Goal: Communication & Community: Answer question/provide support

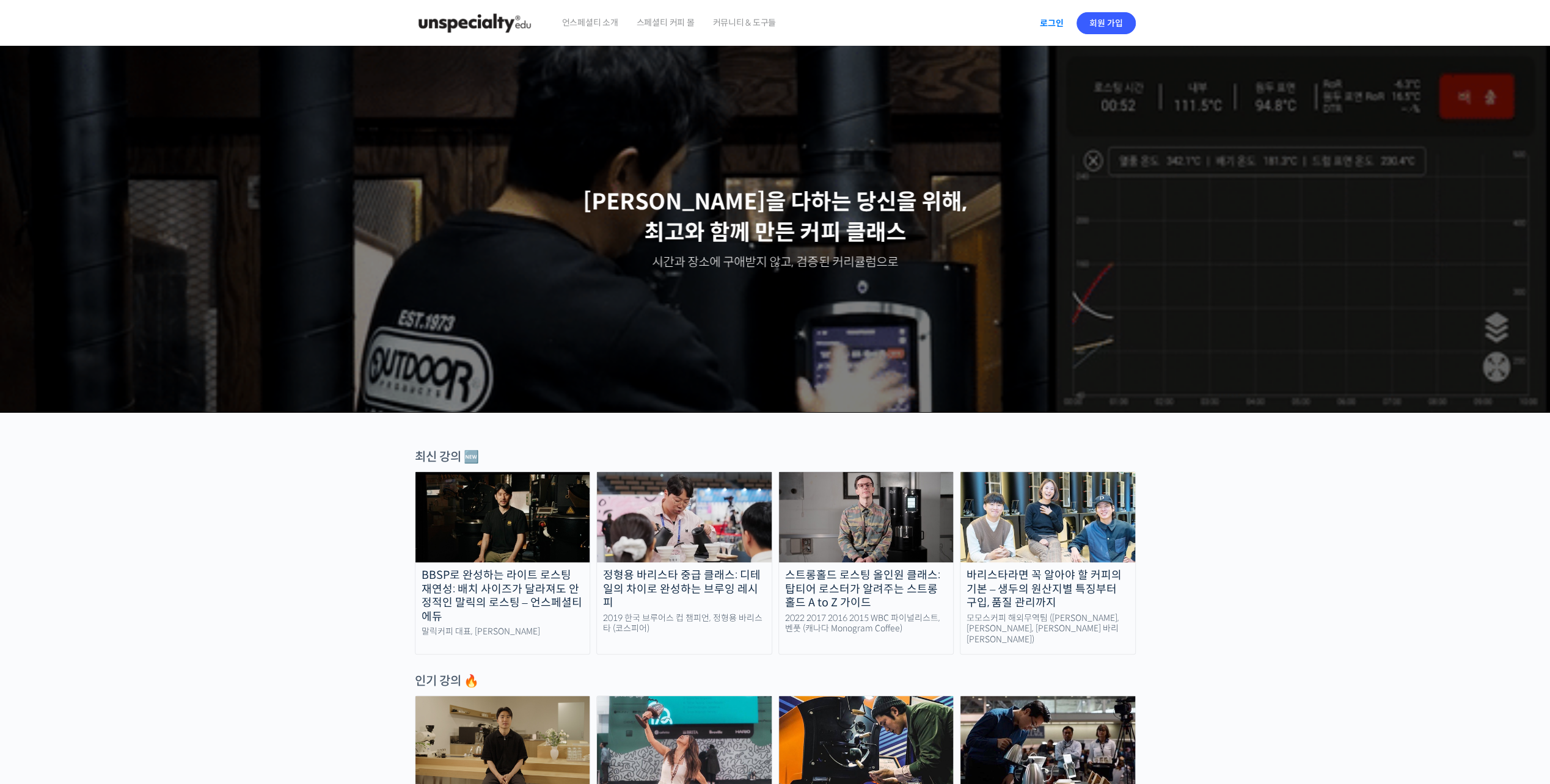
click at [1046, 34] on link "로그인" at bounding box center [1052, 23] width 38 height 28
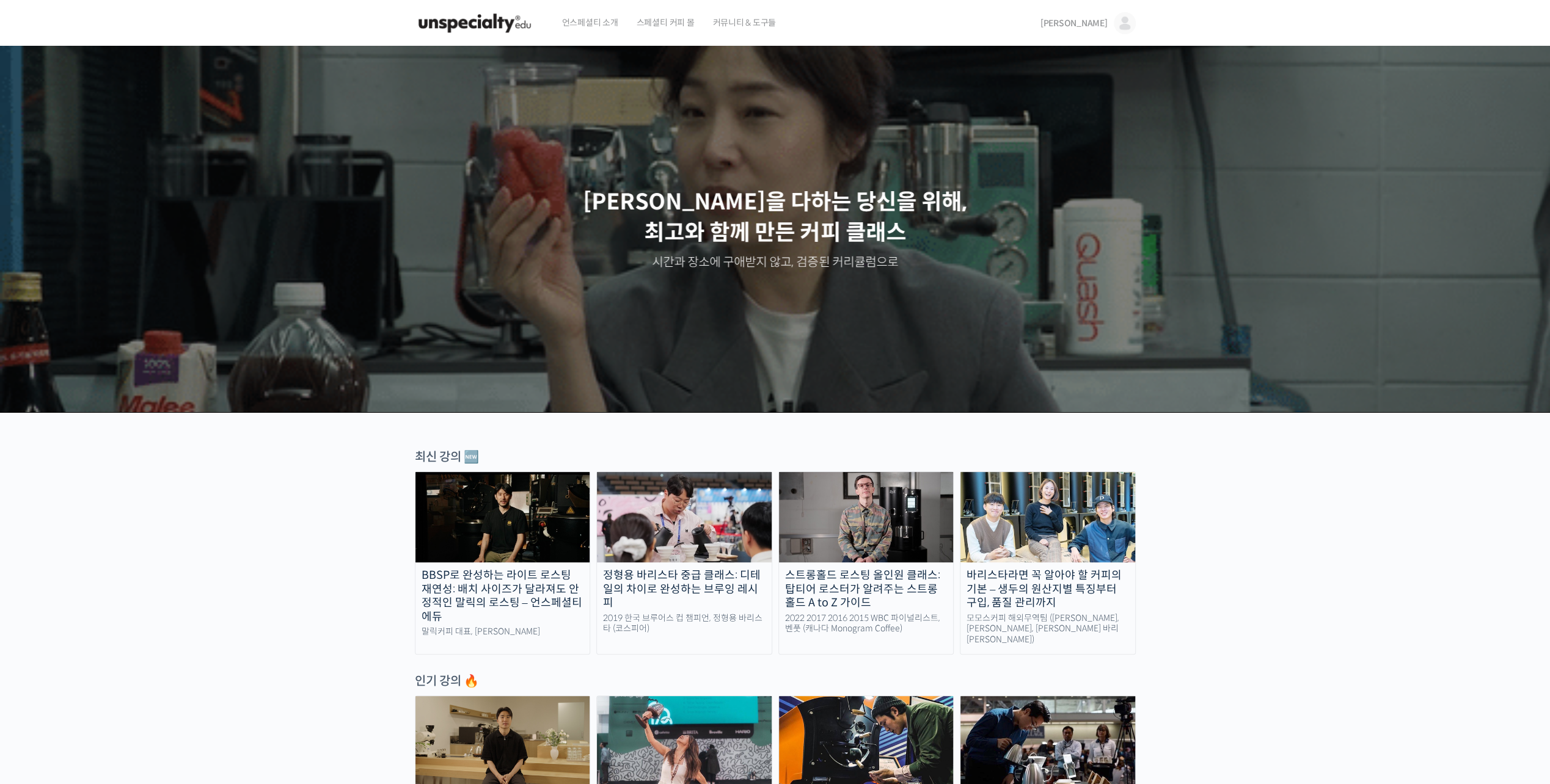
click at [1133, 20] on img at bounding box center [1125, 23] width 22 height 22
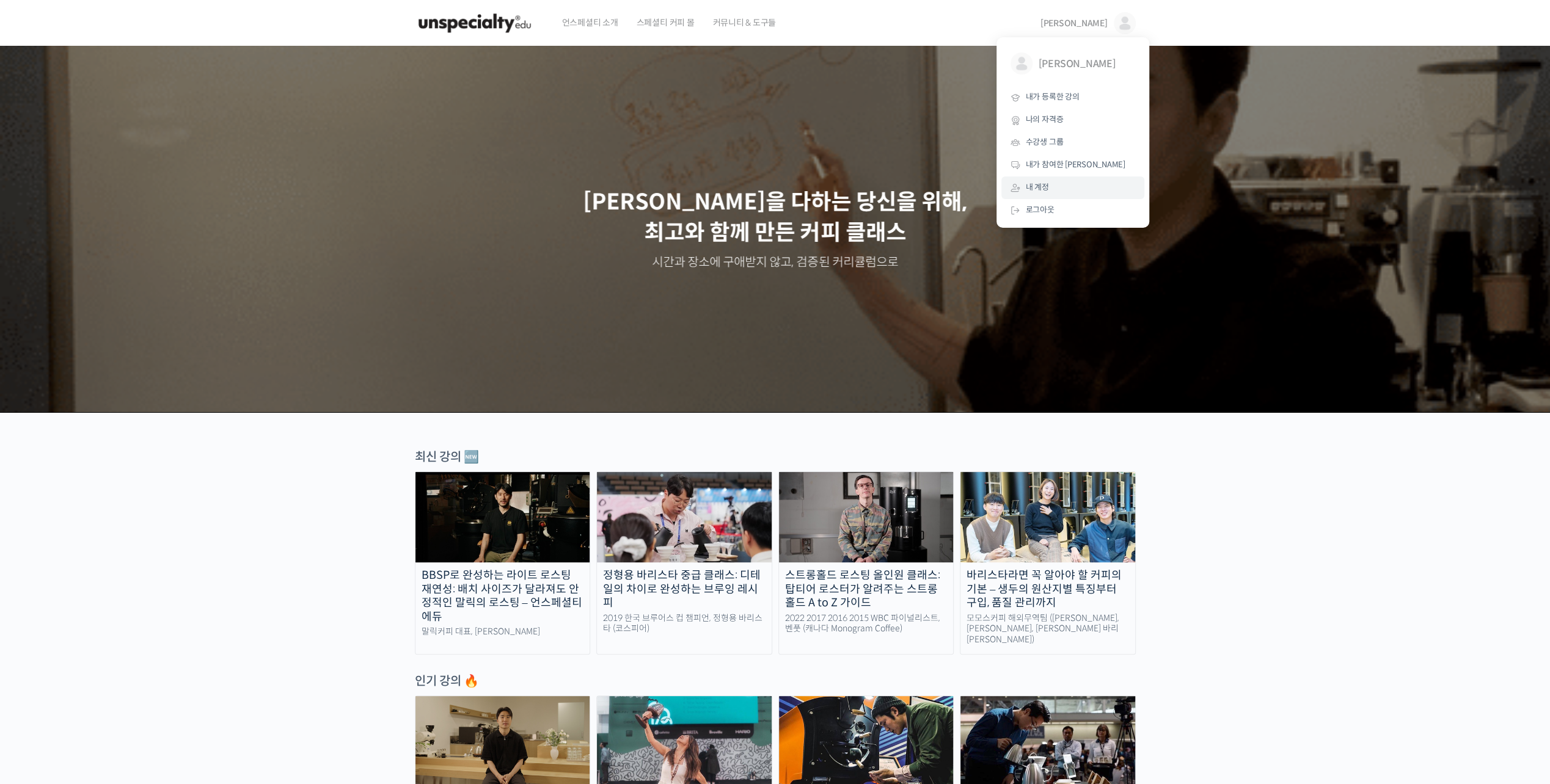
click at [1092, 188] on link "내 계정" at bounding box center [1073, 187] width 143 height 22
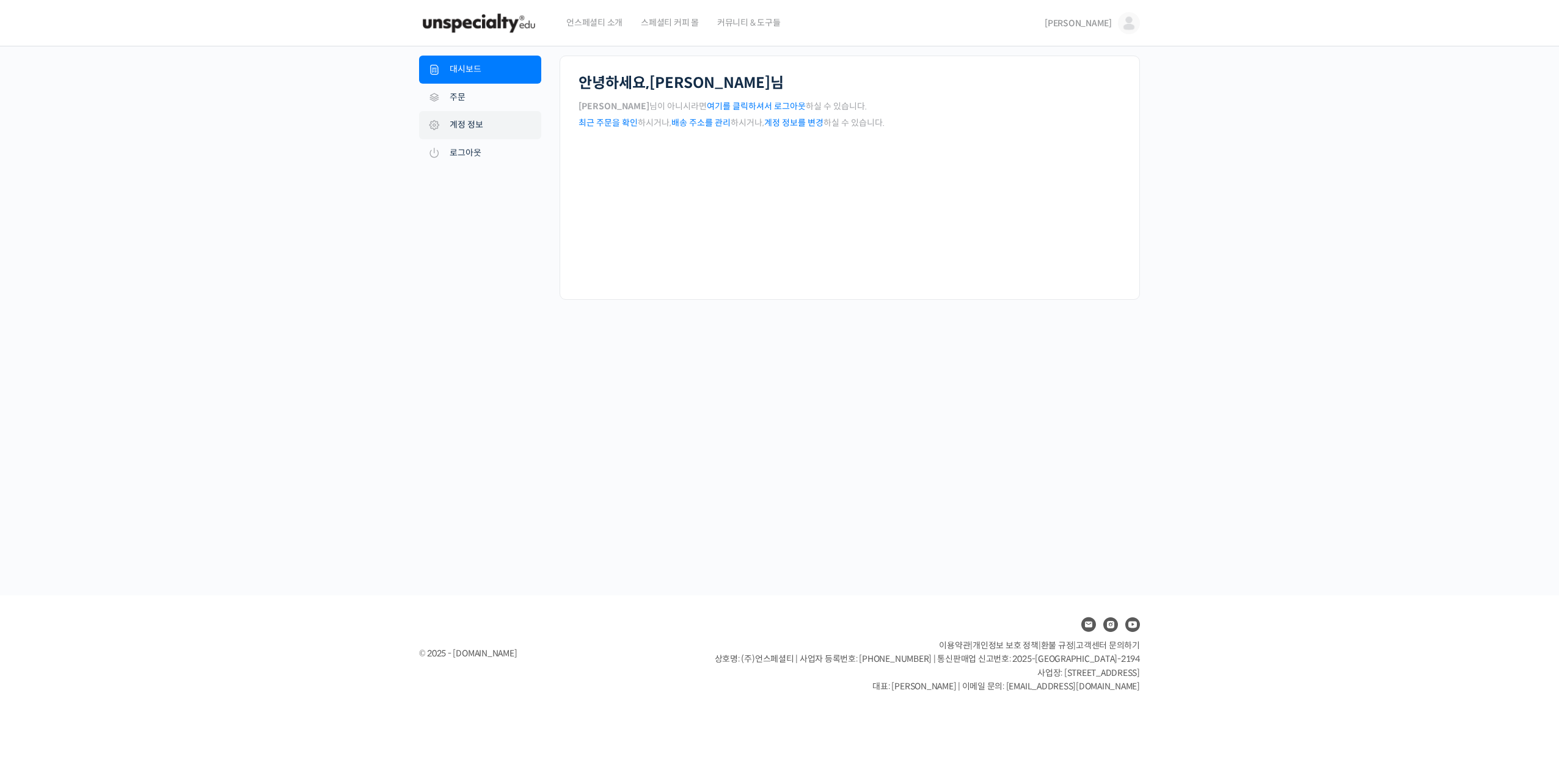
click at [462, 126] on link "계정 정보" at bounding box center [480, 125] width 122 height 28
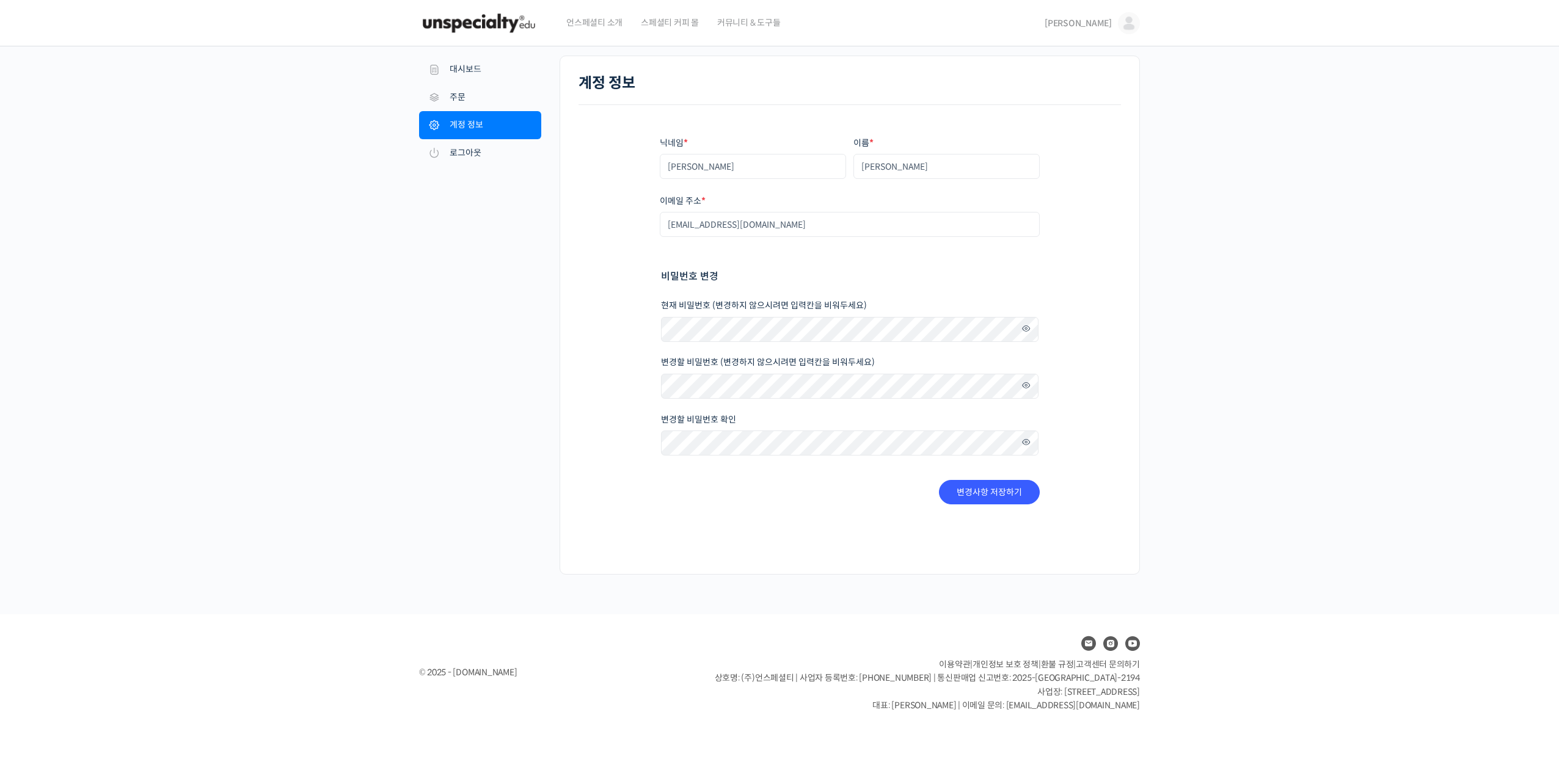
click at [1029, 326] on span at bounding box center [1023, 329] width 17 height 17
click at [1026, 379] on span at bounding box center [1023, 386] width 17 height 17
click at [968, 490] on button "변경사항 저장하기" at bounding box center [989, 492] width 101 height 25
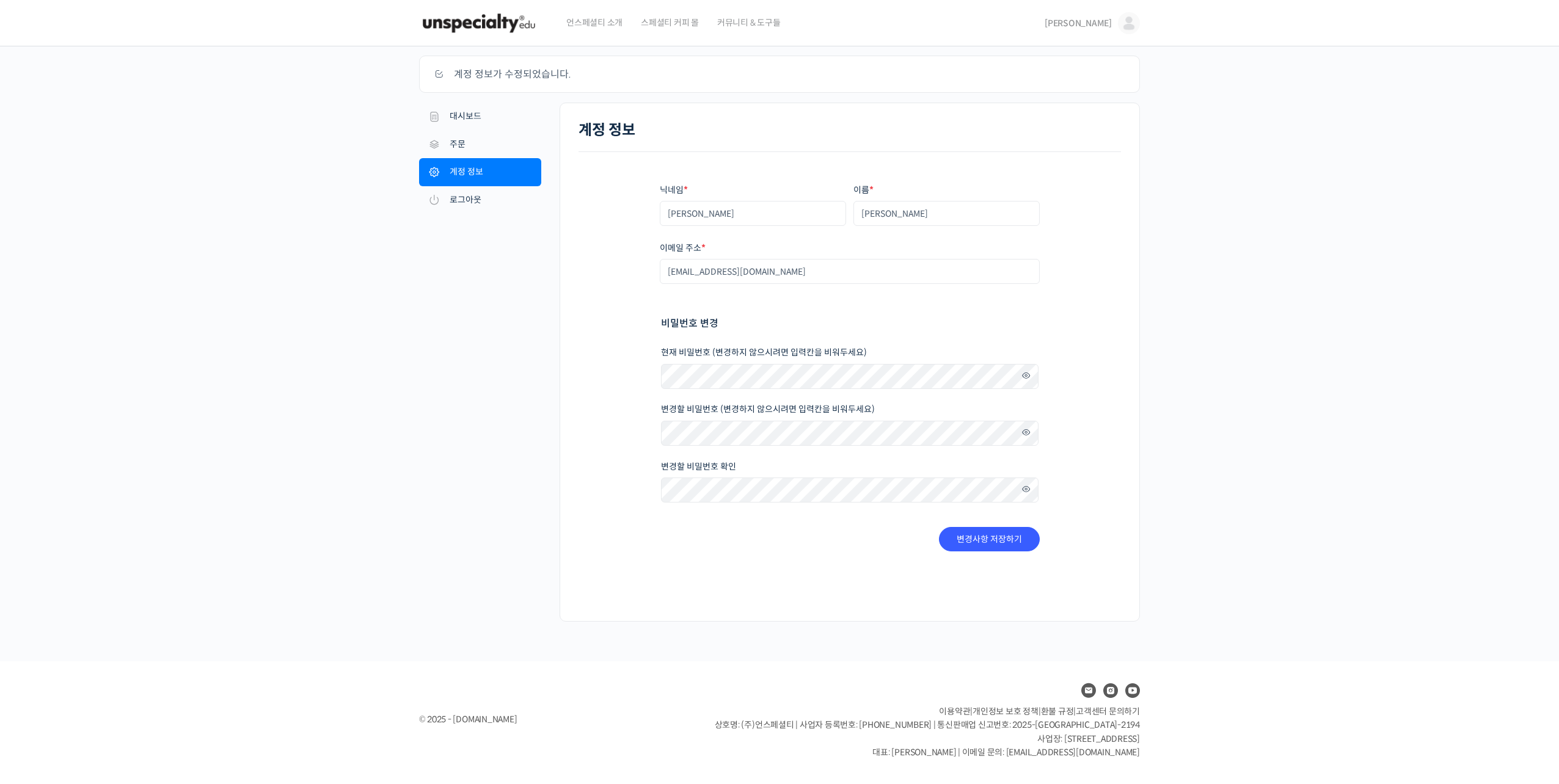
click at [1130, 13] on img at bounding box center [1130, 23] width 22 height 22
click at [1080, 138] on link "수강생 그룹" at bounding box center [1077, 142] width 143 height 22
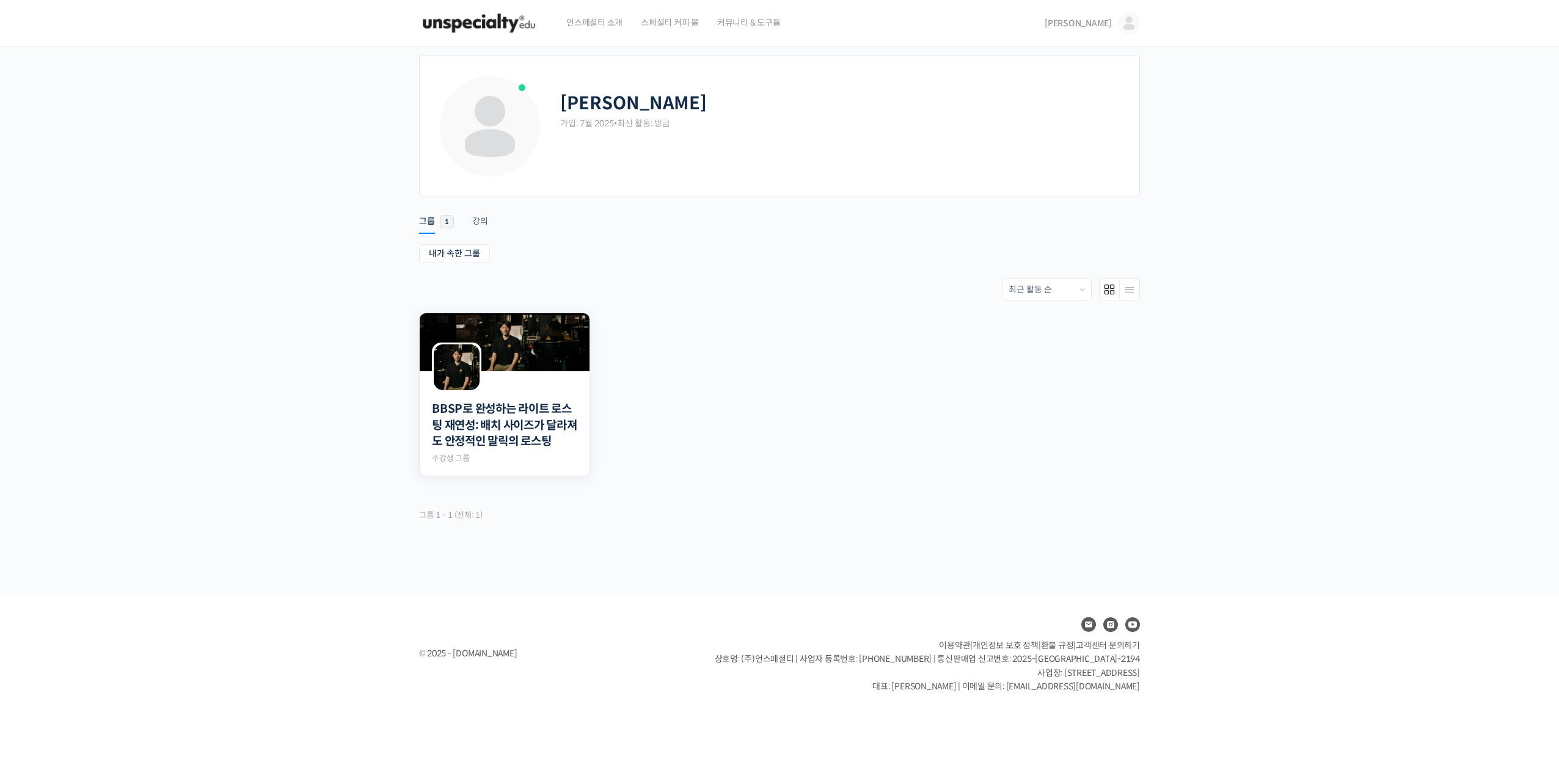
click at [513, 388] on div at bounding box center [505, 382] width 170 height 21
click at [469, 376] on img at bounding box center [456, 367] width 46 height 46
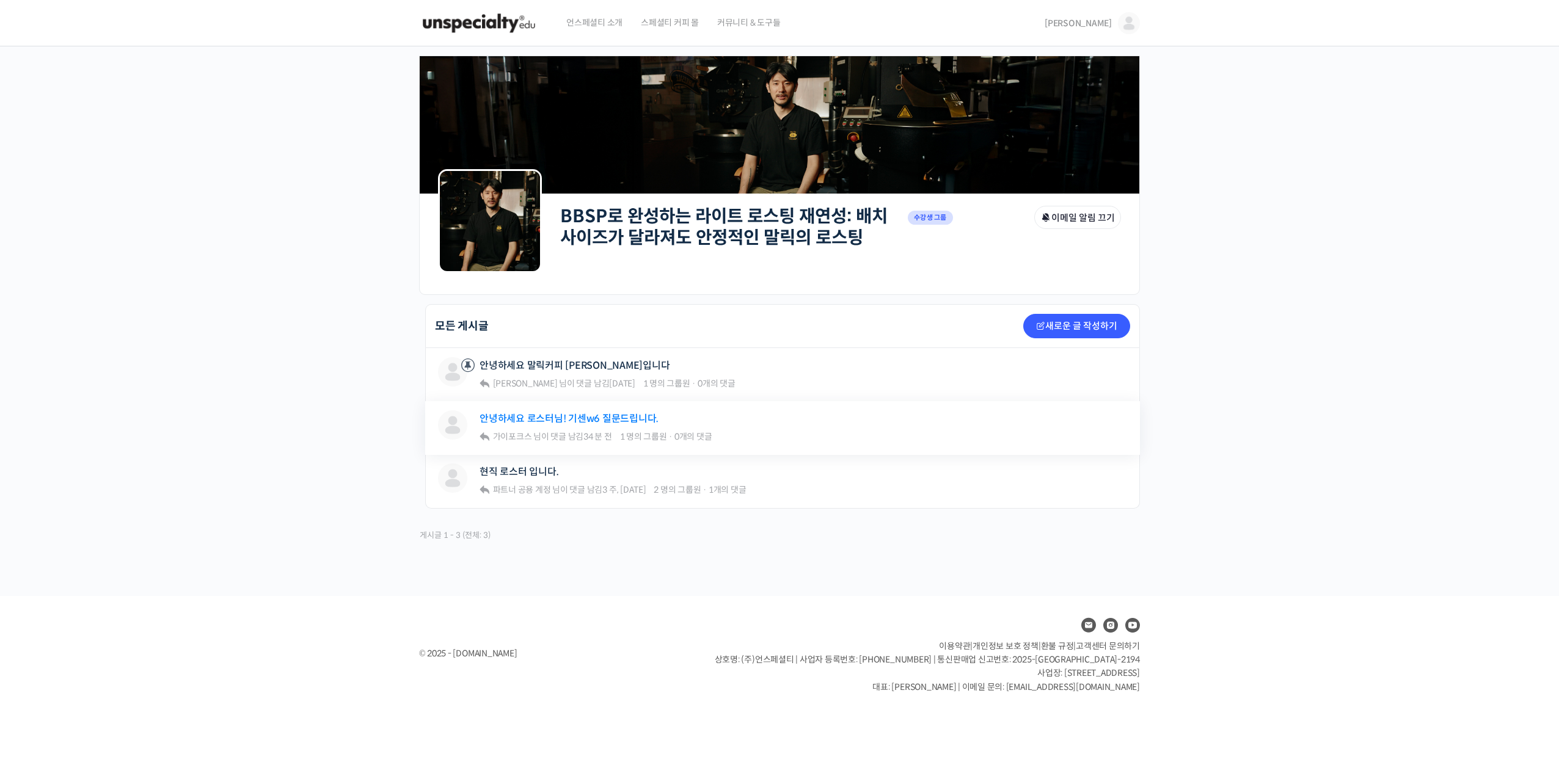
click at [546, 417] on link "안녕하세요 로스터님! 기센w6 질문드립니다." at bounding box center [569, 418] width 179 height 12
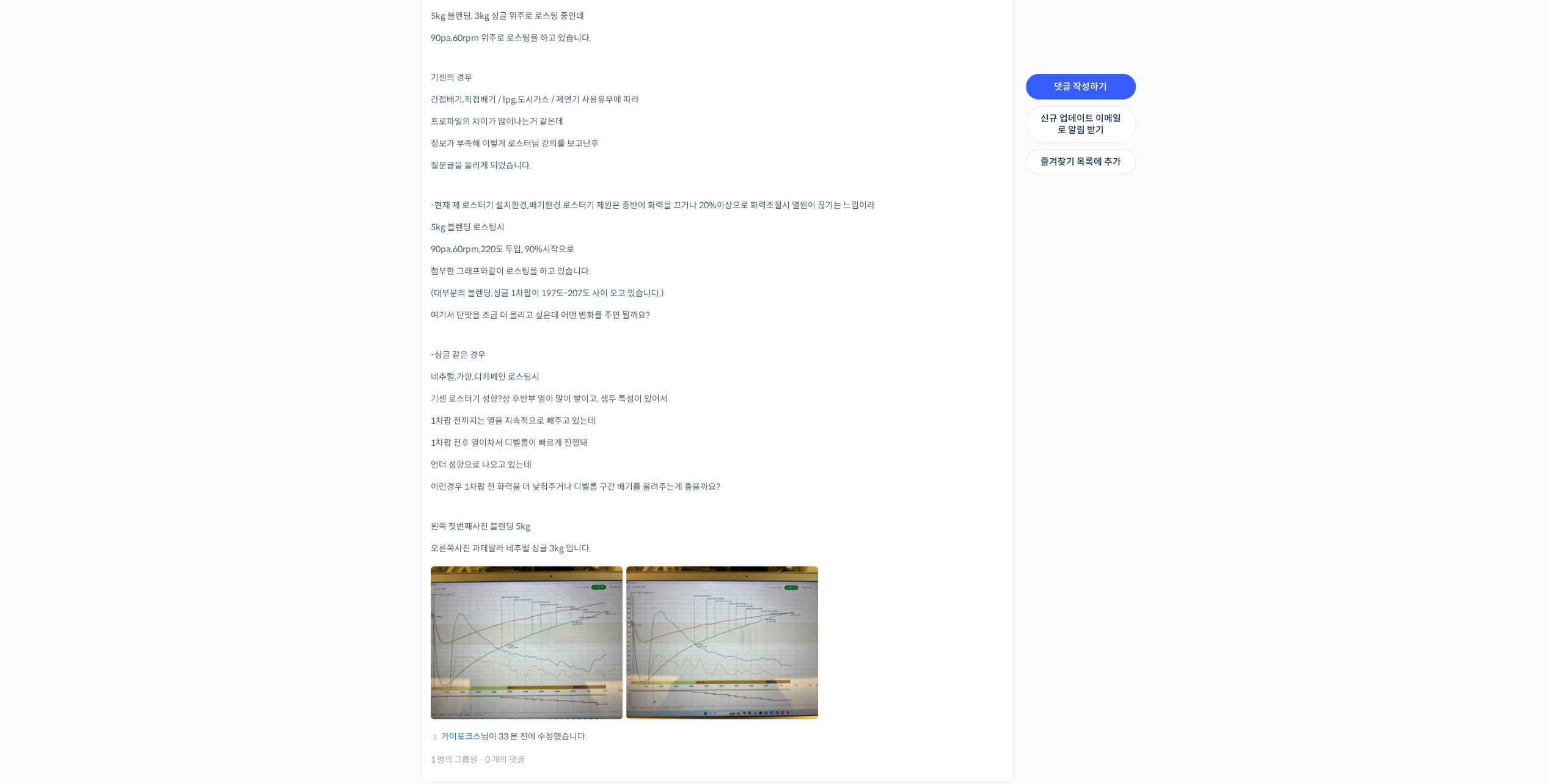
scroll to position [686, 0]
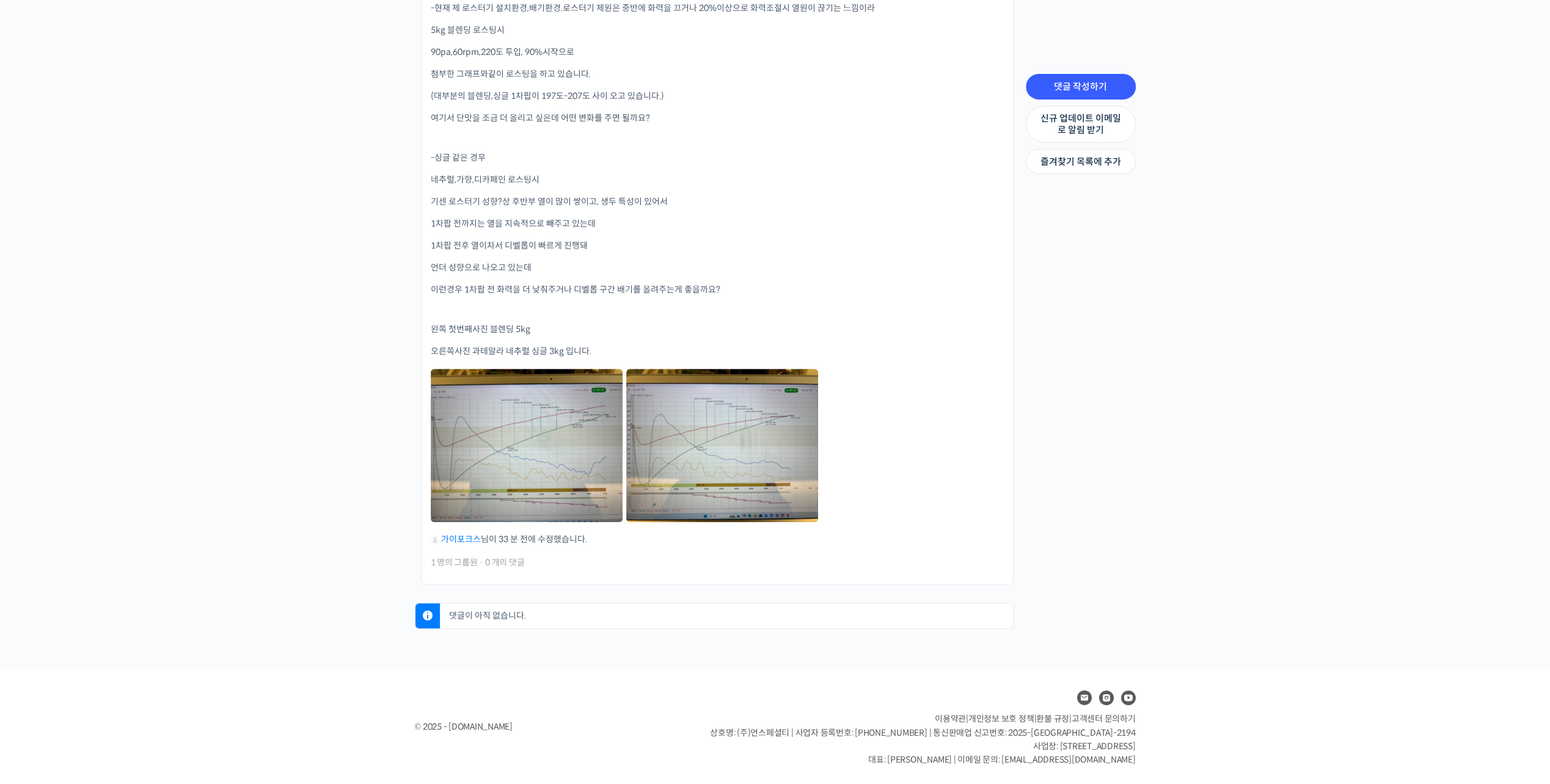
click at [505, 622] on p "댓글이 아직 없습니다." at bounding box center [729, 616] width 567 height 25
click at [525, 615] on p "댓글이 아직 없습니다." at bounding box center [729, 616] width 567 height 25
click at [510, 618] on p "댓글이 아직 없습니다." at bounding box center [729, 616] width 567 height 25
click at [516, 613] on p "댓글이 아직 없습니다." at bounding box center [729, 616] width 567 height 25
click at [1094, 86] on link "댓글 작성하기" at bounding box center [1080, 86] width 110 height 25
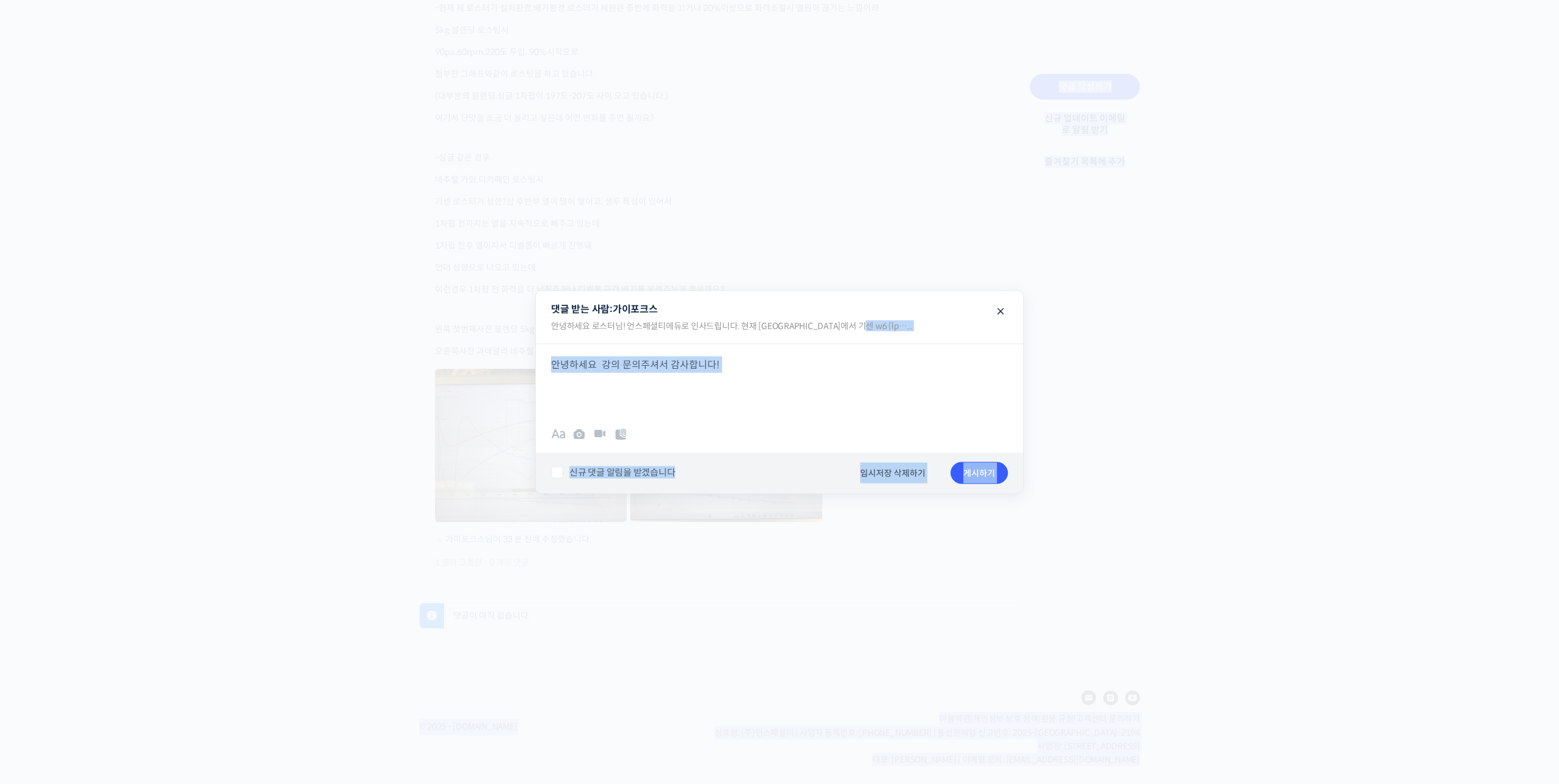
drag, startPoint x: 915, startPoint y: 315, endPoint x: 914, endPoint y: 380, distance: 65.0
click at [956, 367] on fieldset "댓글 받는 사람: 가이포크스 안녕하세요 로스터님! 언스페셜티에듀로 인사드립니다. 현재 [GEOGRAPHIC_DATA]에서 기센 w6 (lp….…" at bounding box center [780, 392] width 487 height 202
click at [765, 413] on div "안녕하세요 강의 문의주셔서 감사합니다!" at bounding box center [780, 380] width 487 height 73
click at [797, 385] on div "안녕하세요 강의 문의주셔서 감사합니다!" at bounding box center [780, 380] width 487 height 73
click at [1001, 311] on span at bounding box center [1001, 310] width 14 height 21
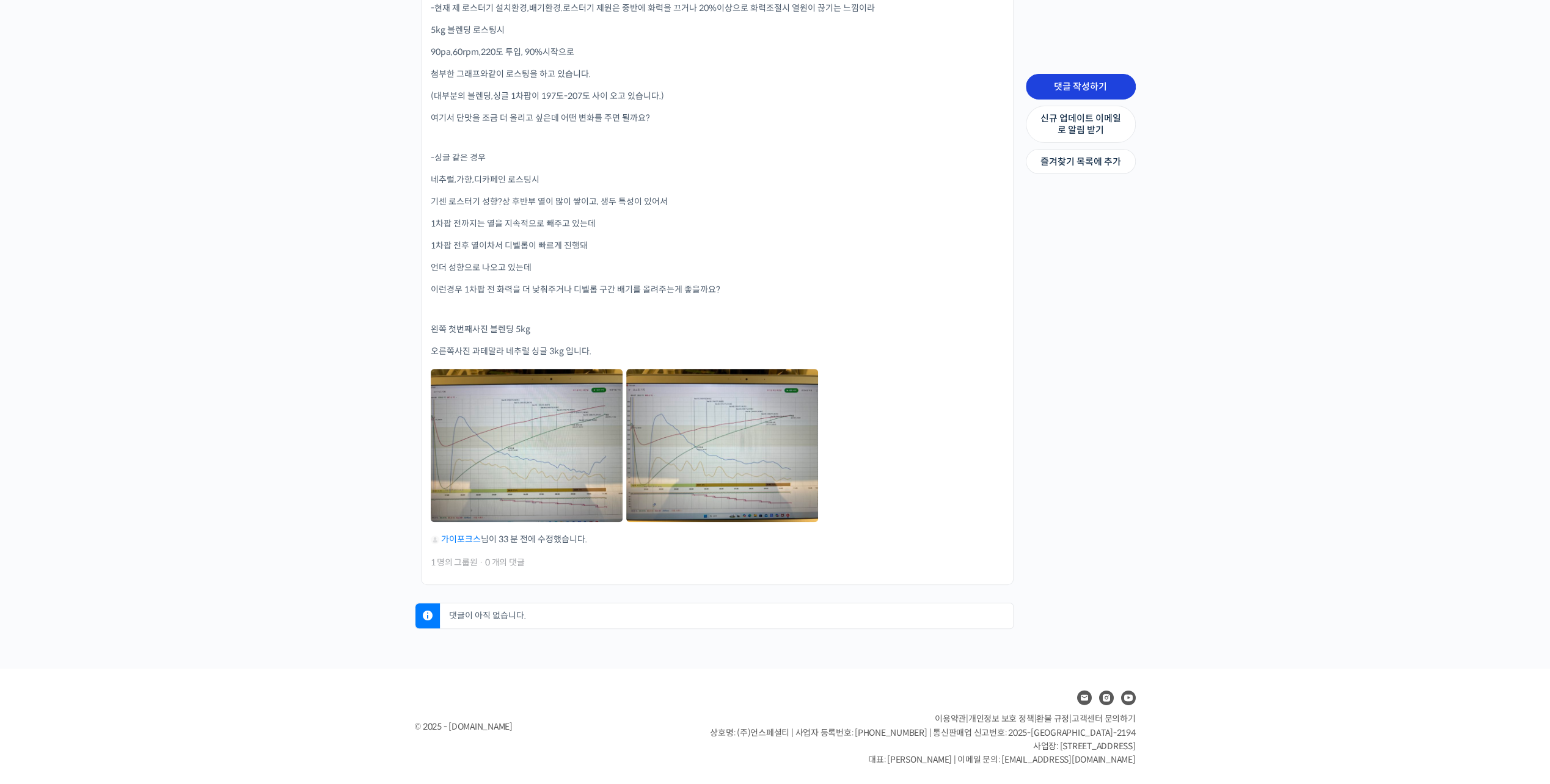
click at [1085, 91] on link "댓글 작성하기" at bounding box center [1080, 86] width 110 height 25
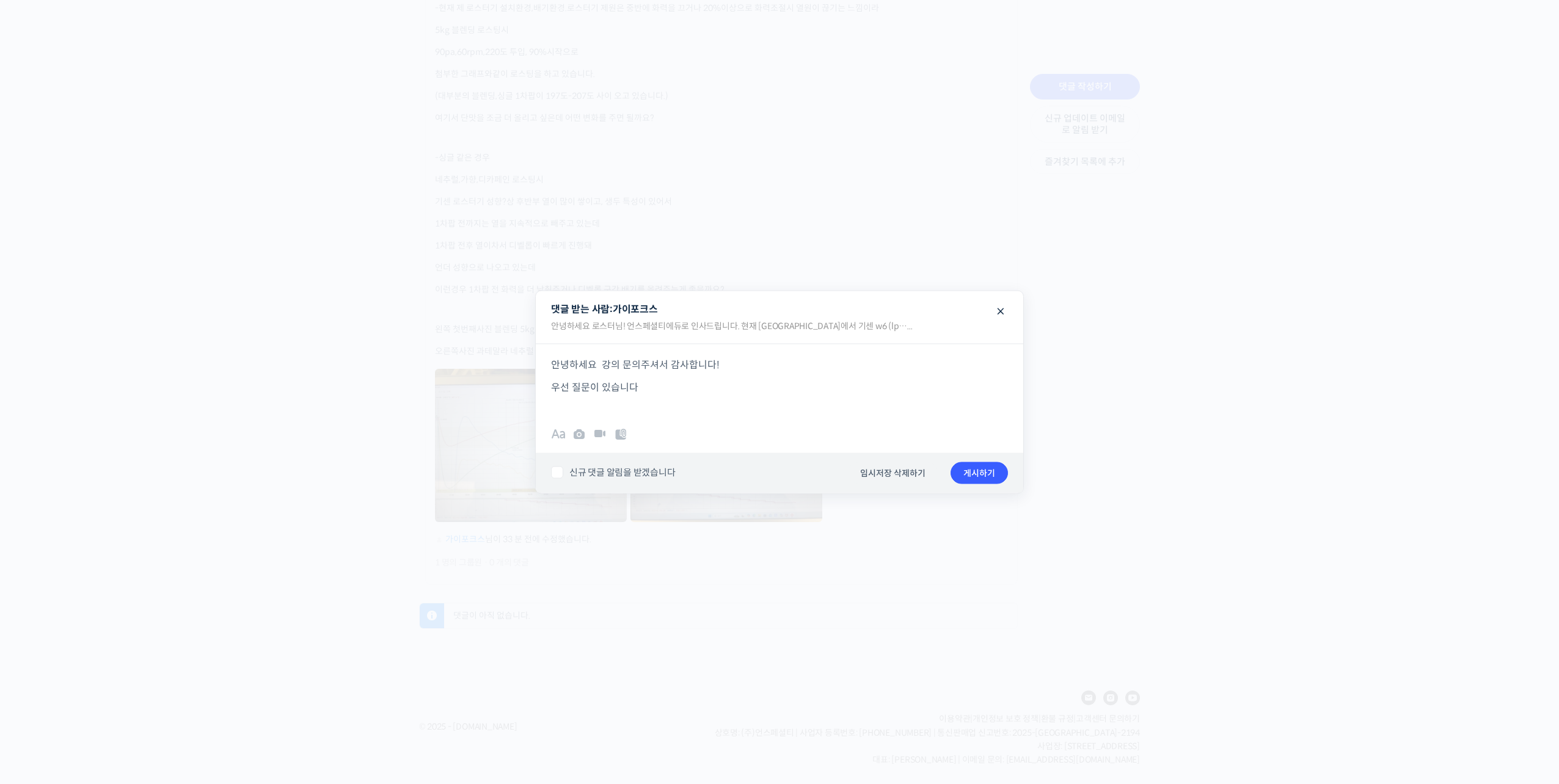
click at [787, 401] on div "안녕하세요 강의 문의주셔서 감사합니다! 우선 질문이 있습니다" at bounding box center [780, 380] width 487 height 73
click at [1010, 311] on legend "댓글 받는 사람: 가이포크스 안녕하세요 로스터님! 언스페셜티에듀로 인사드립니다. 현재 [GEOGRAPHIC_DATA]에서 기센 w6 (lp….…" at bounding box center [780, 317] width 487 height 52
click at [1004, 313] on span at bounding box center [1001, 310] width 14 height 21
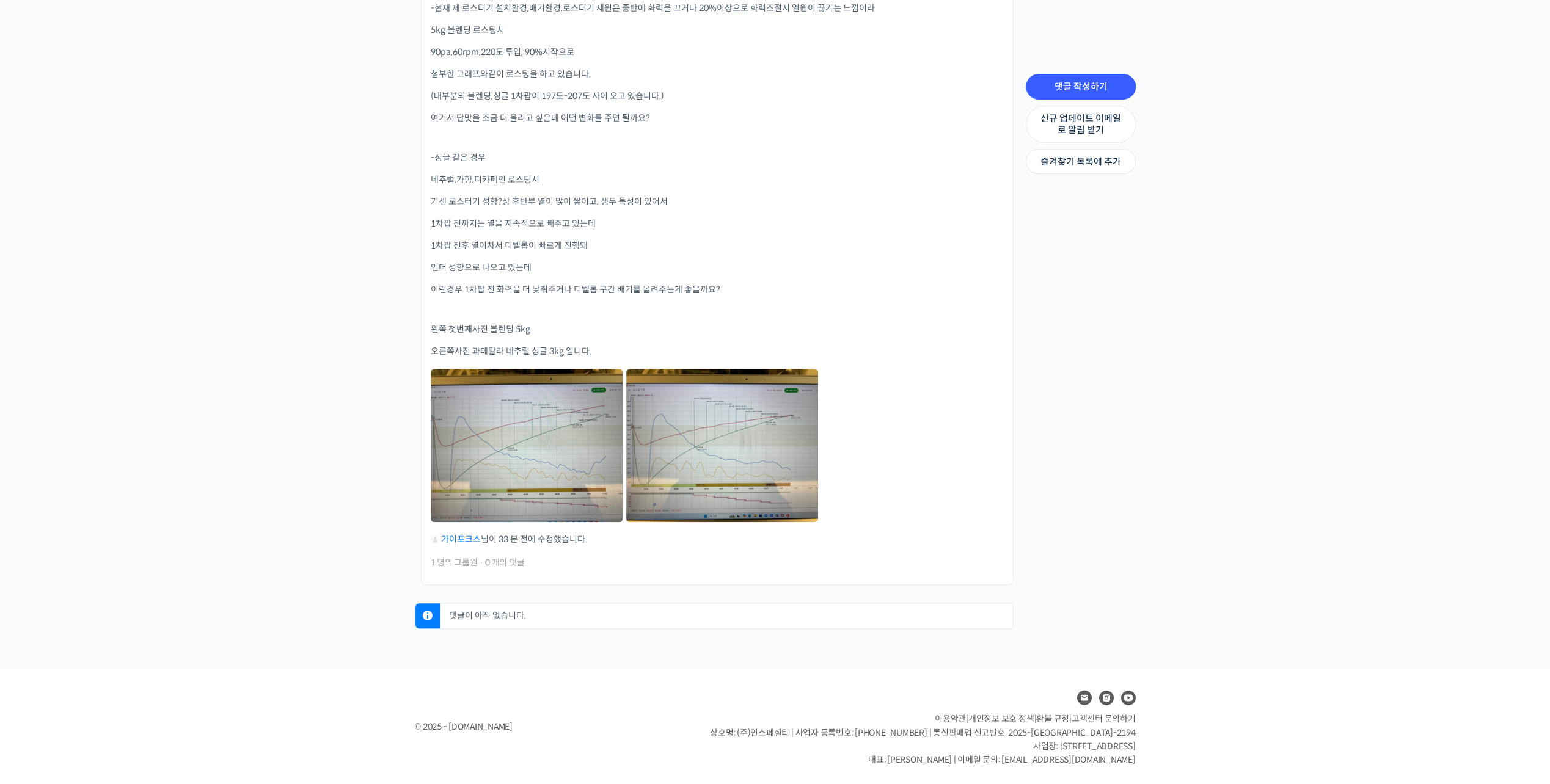
click at [899, 313] on p at bounding box center [717, 309] width 573 height 9
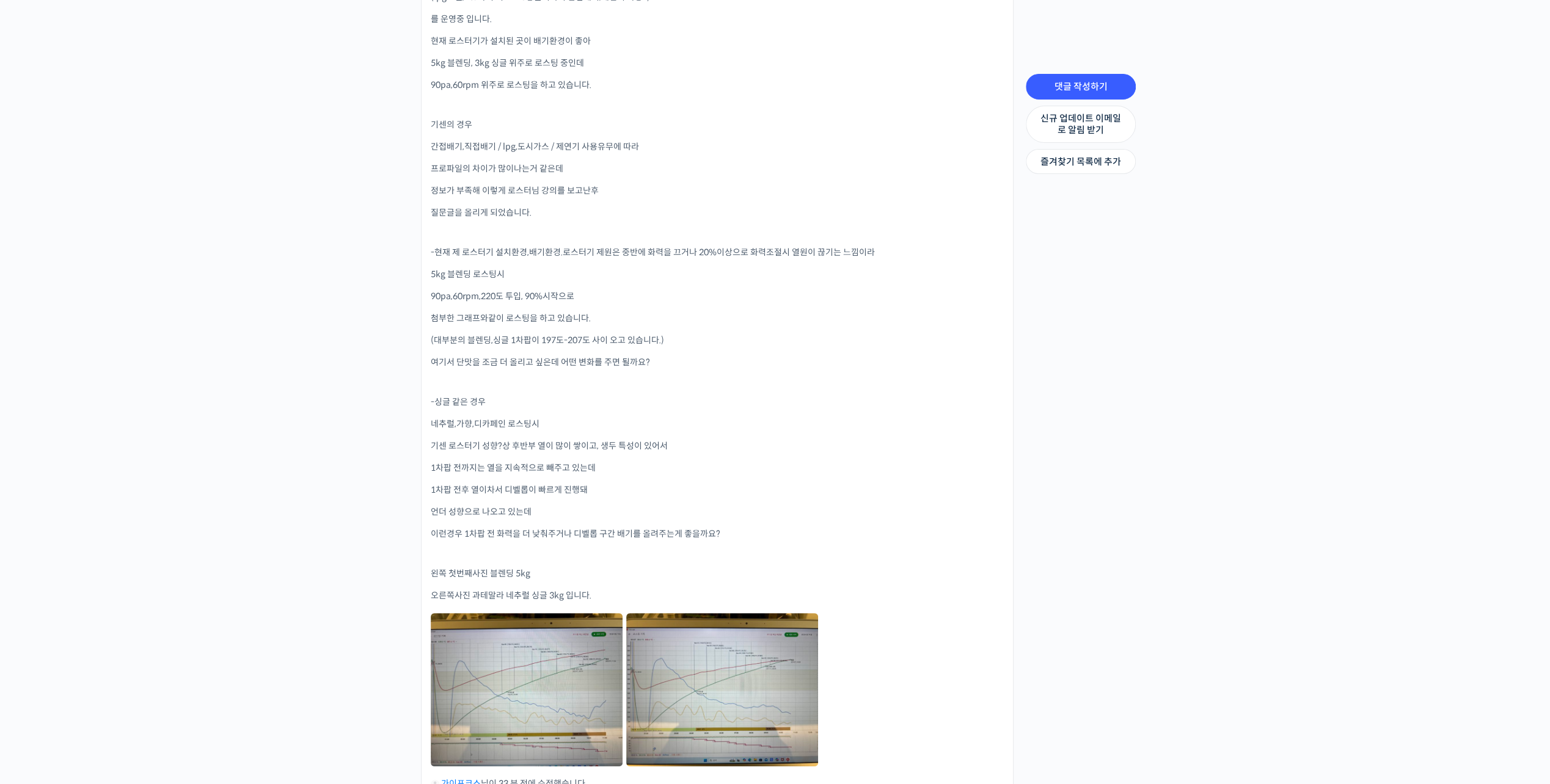
scroll to position [320, 0]
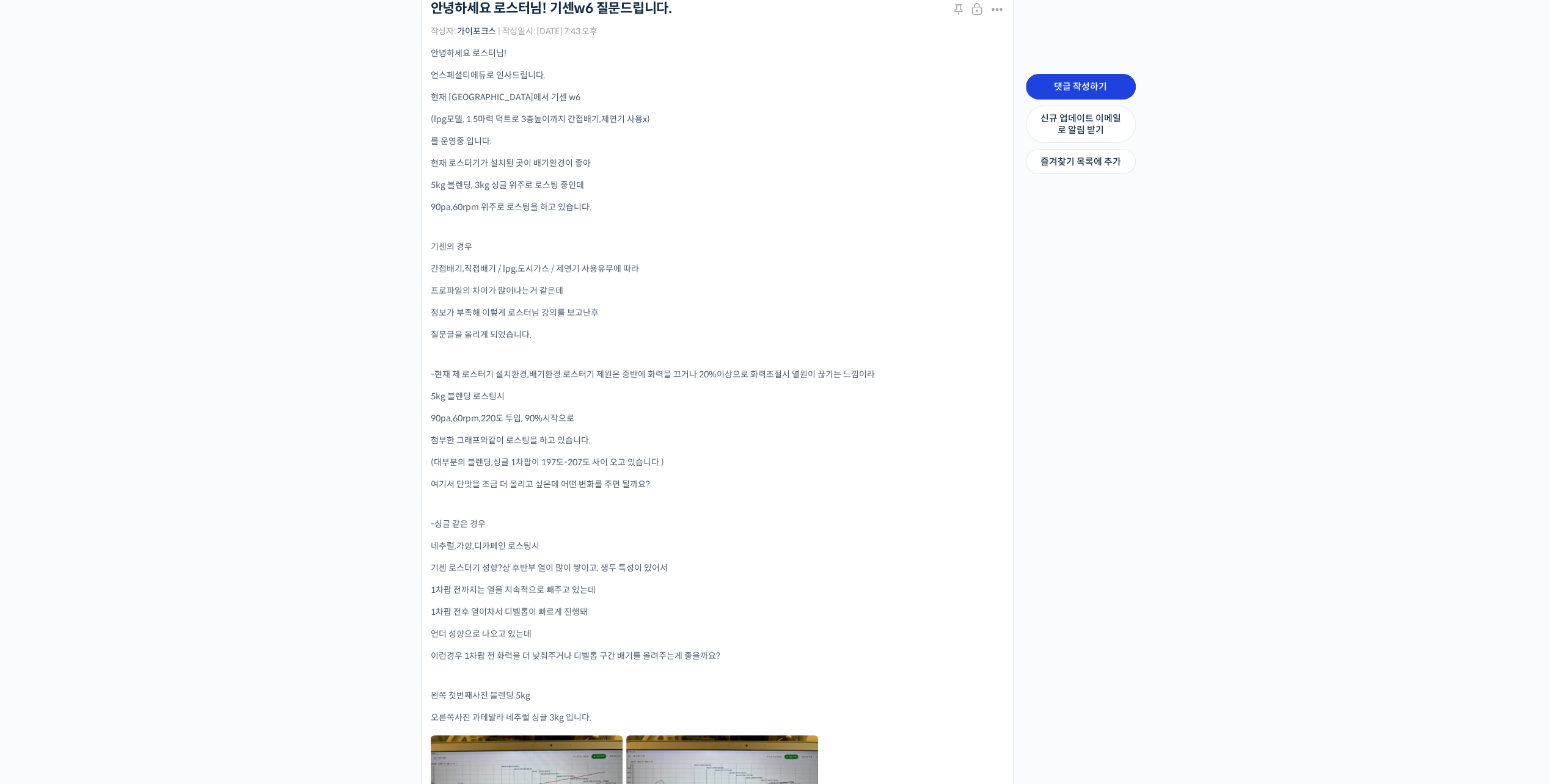
click at [1118, 94] on link "댓글 작성하기" at bounding box center [1080, 86] width 110 height 25
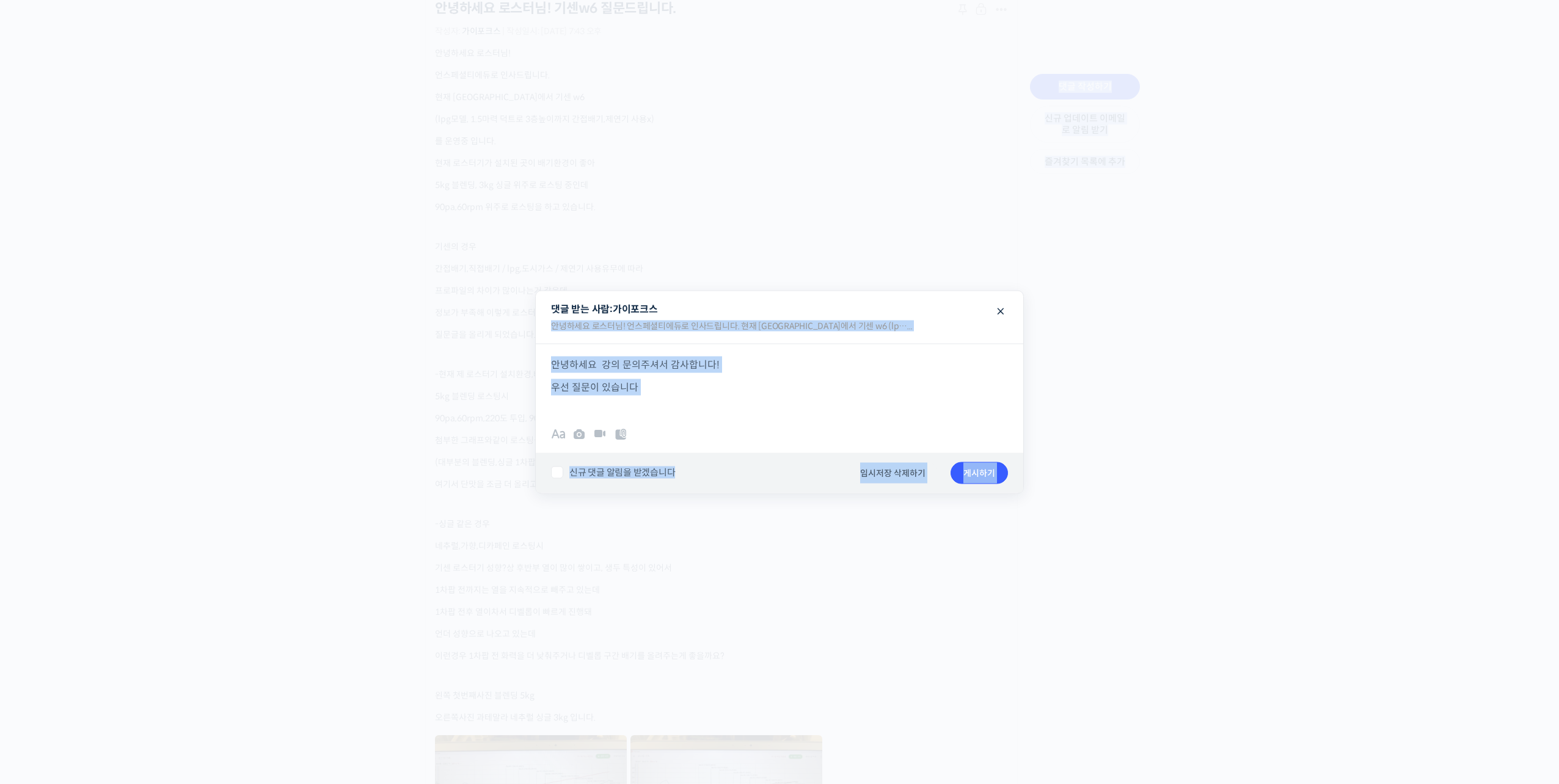
drag, startPoint x: 708, startPoint y: 313, endPoint x: 840, endPoint y: 290, distance: 134.0
click at [840, 290] on body "언스페셜티 소개 스페셜티 커피 몰 커뮤니티 & 도구들 [PERSON_NAME] [PERSON_NAME] @you_with_me175297009…" at bounding box center [780, 416] width 1559 height 1471
drag, startPoint x: 840, startPoint y: 290, endPoint x: 788, endPoint y: 299, distance: 52.8
click at [788, 299] on legend "댓글 받는 사람: 가이포크스 안녕하세요 로스터님! 언스페셜티에듀로 인사드립니다. 현재 [GEOGRAPHIC_DATA]에서 기센 w6 (lp….…" at bounding box center [780, 317] width 487 height 52
click at [757, 331] on div "안녕하세요 로스터님! 언스페셜티에듀로 인사드립니다. 현재 [GEOGRAPHIC_DATA]에서 기센 w6 (lp…..." at bounding box center [780, 329] width 475 height 29
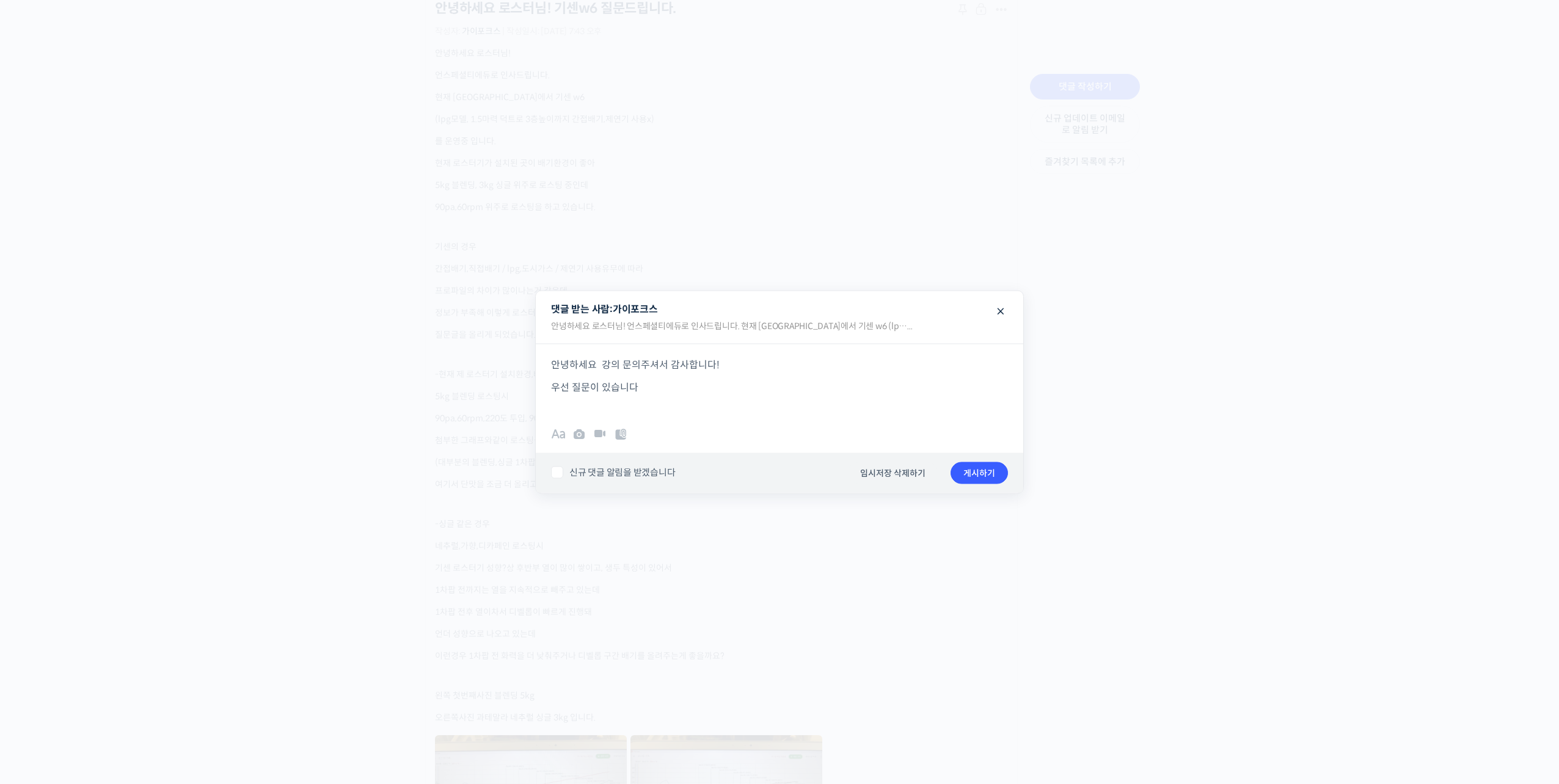
click at [738, 402] on div "안녕하세요 강의 문의주셔서 감사합니다! 우선 질문이 있습니다" at bounding box center [780, 380] width 487 height 73
click at [999, 310] on span at bounding box center [1001, 310] width 14 height 21
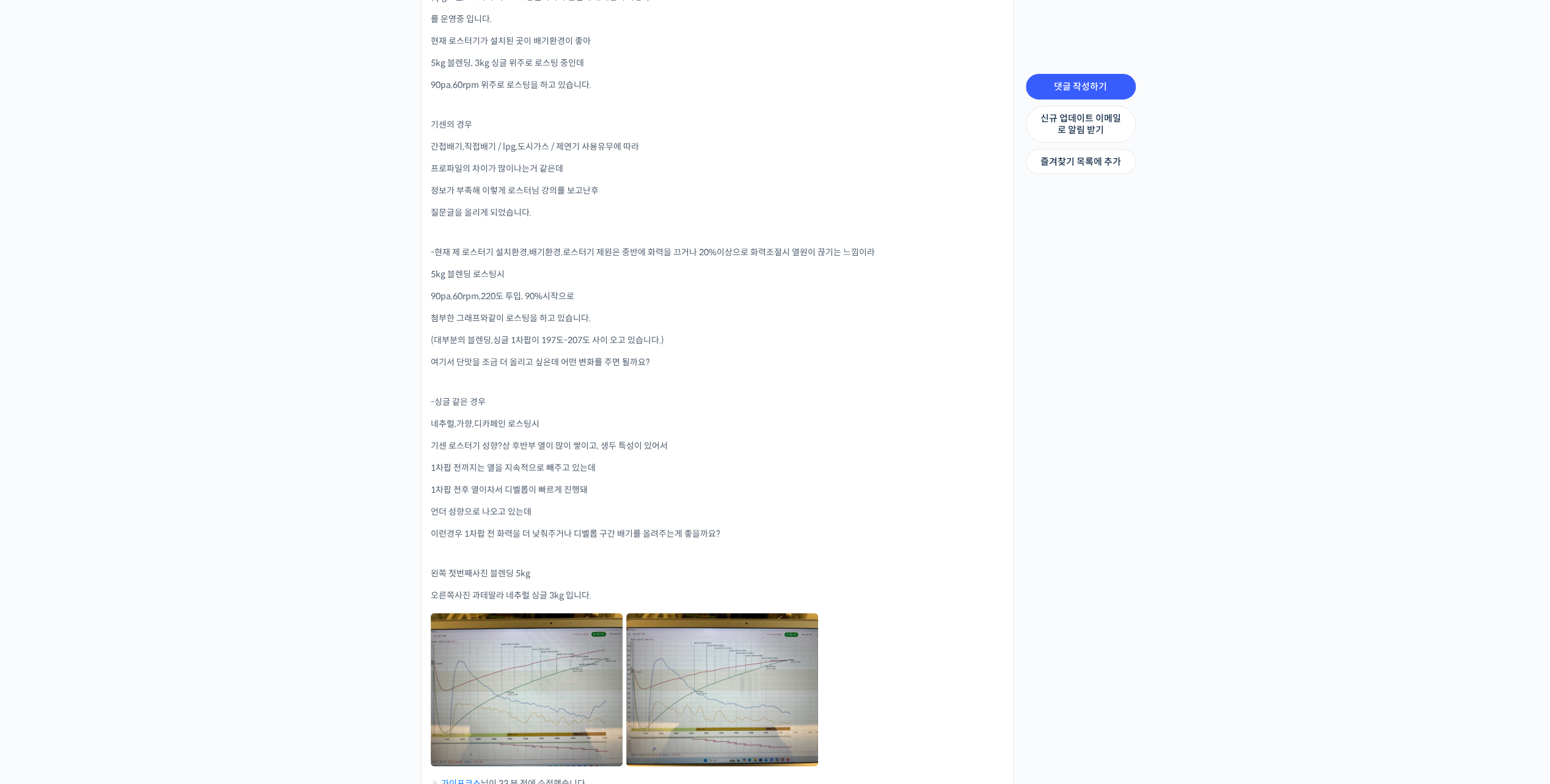
scroll to position [502, 0]
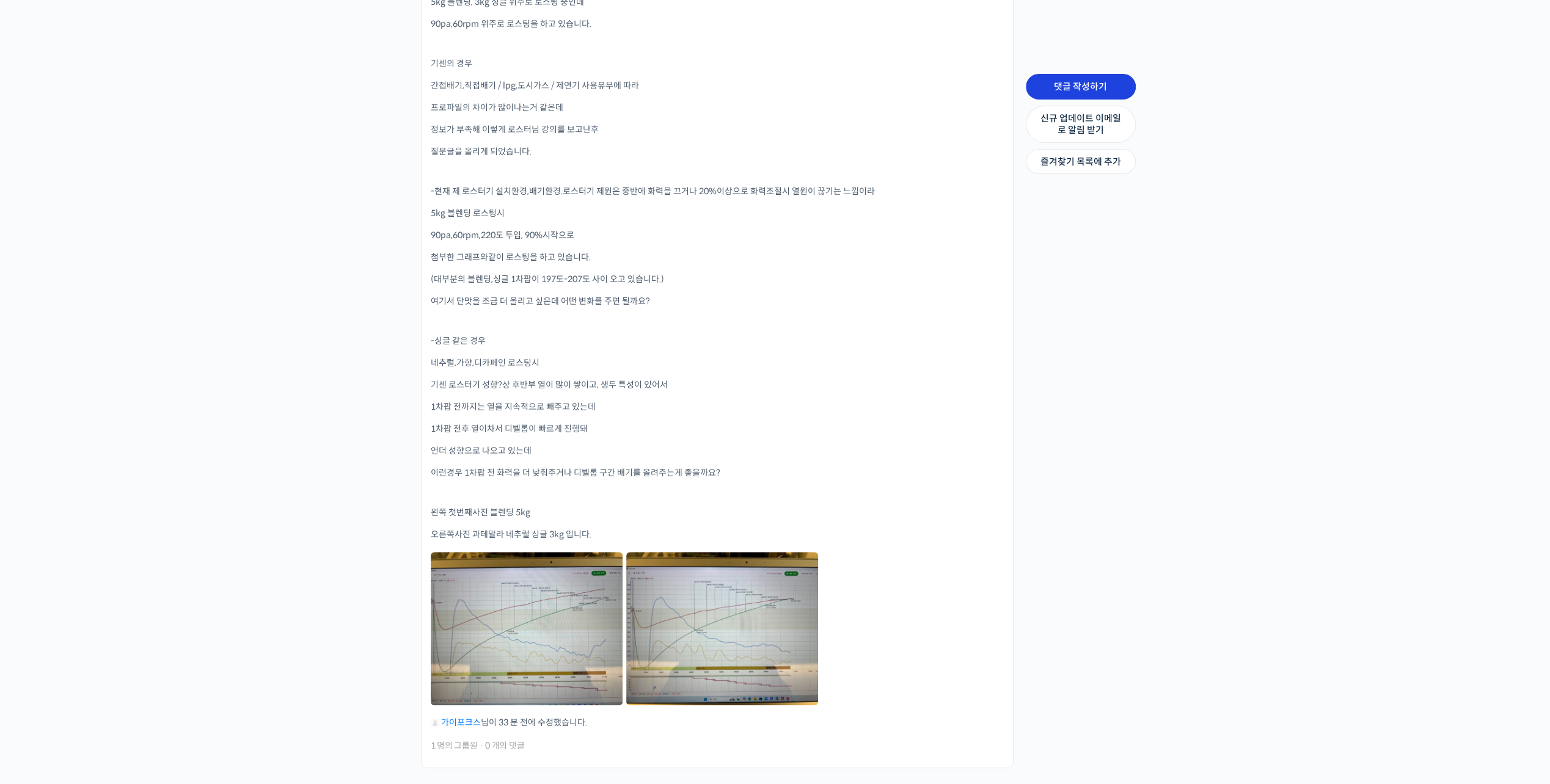
click at [1105, 89] on link "댓글 작성하기" at bounding box center [1080, 86] width 110 height 25
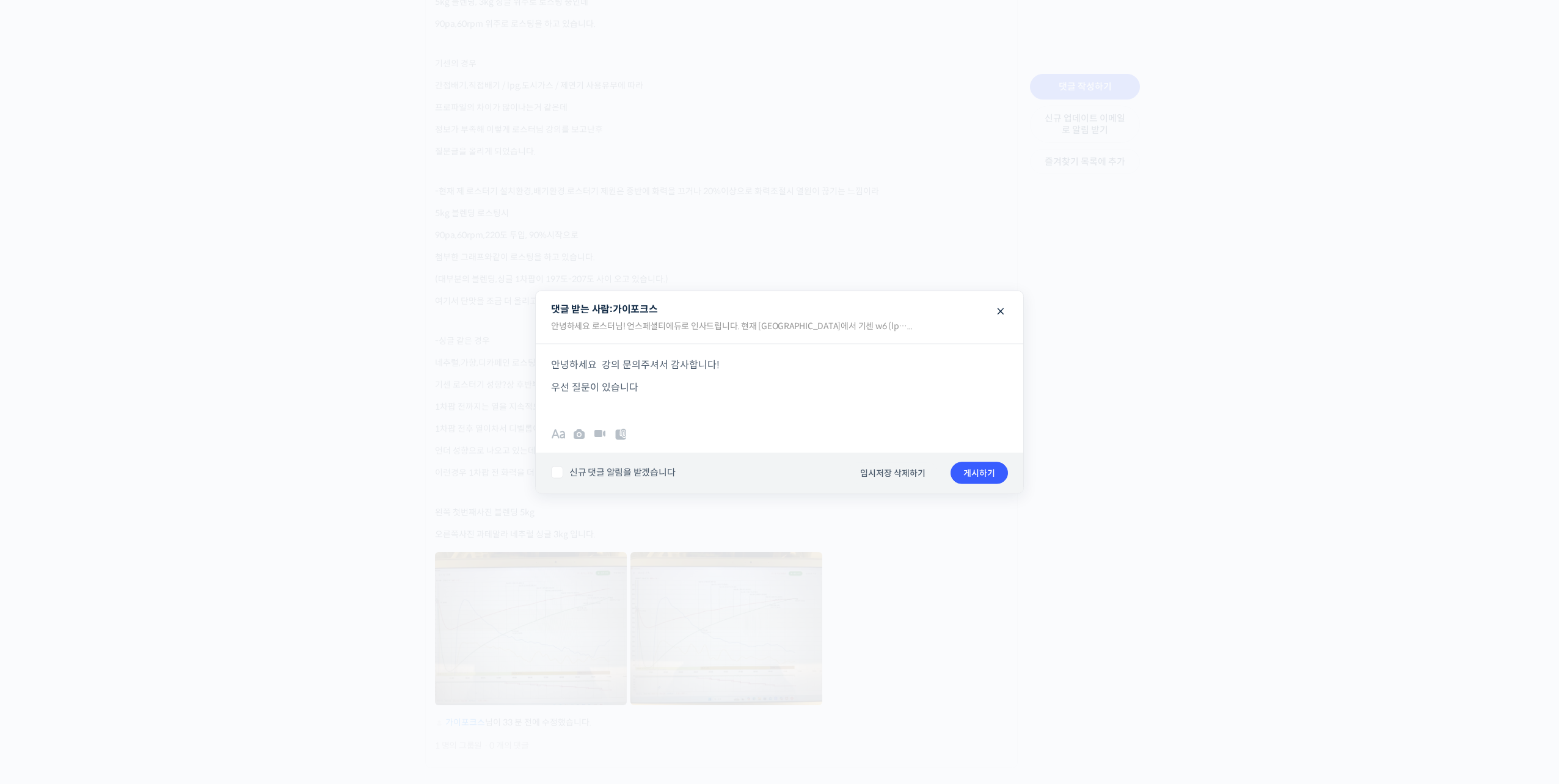
click at [699, 392] on p "우선 질문이 있습니다" at bounding box center [780, 386] width 457 height 17
click at [999, 309] on span at bounding box center [1001, 306] width 14 height 21
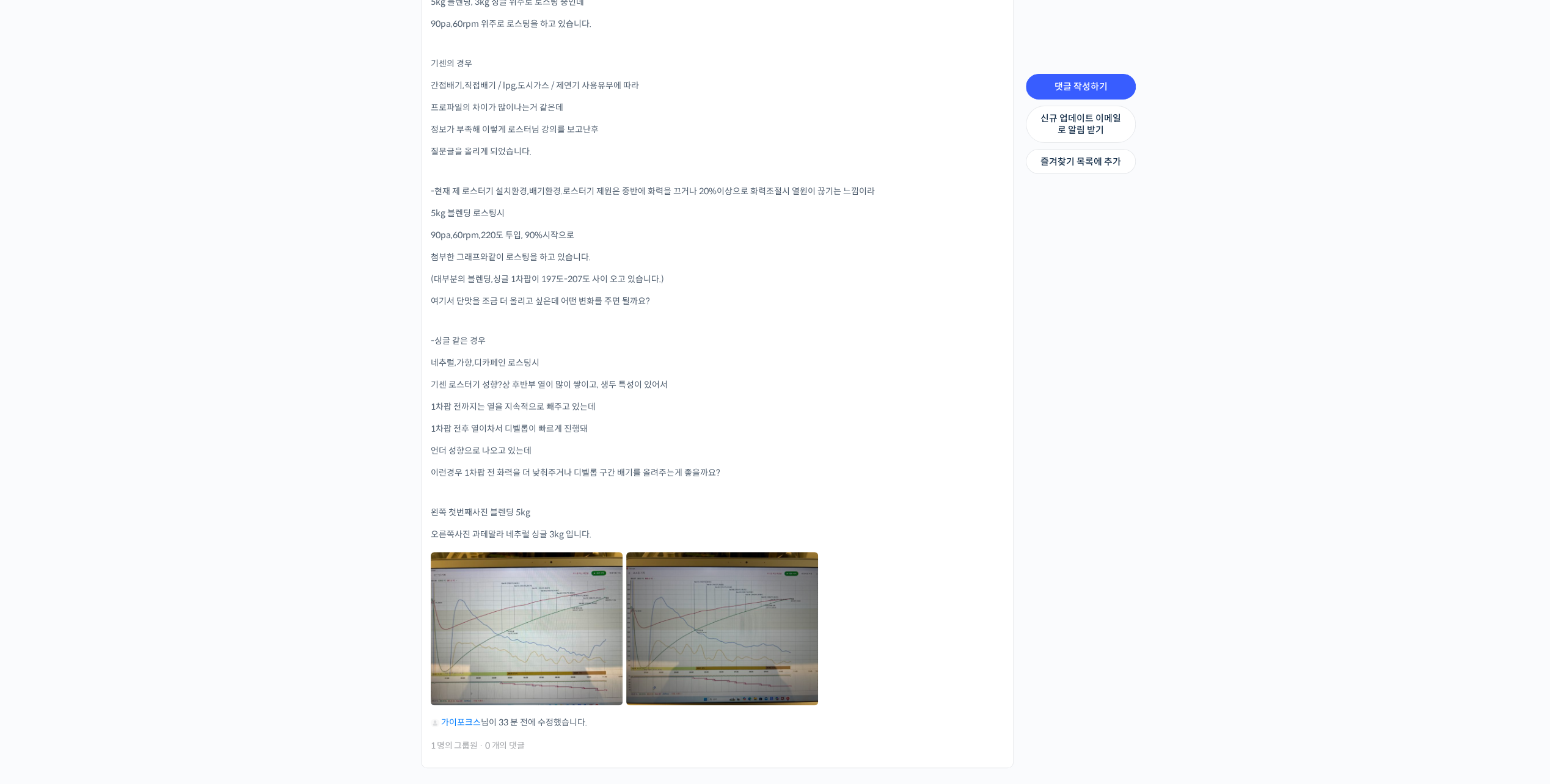
click at [748, 598] on link at bounding box center [722, 628] width 192 height 153
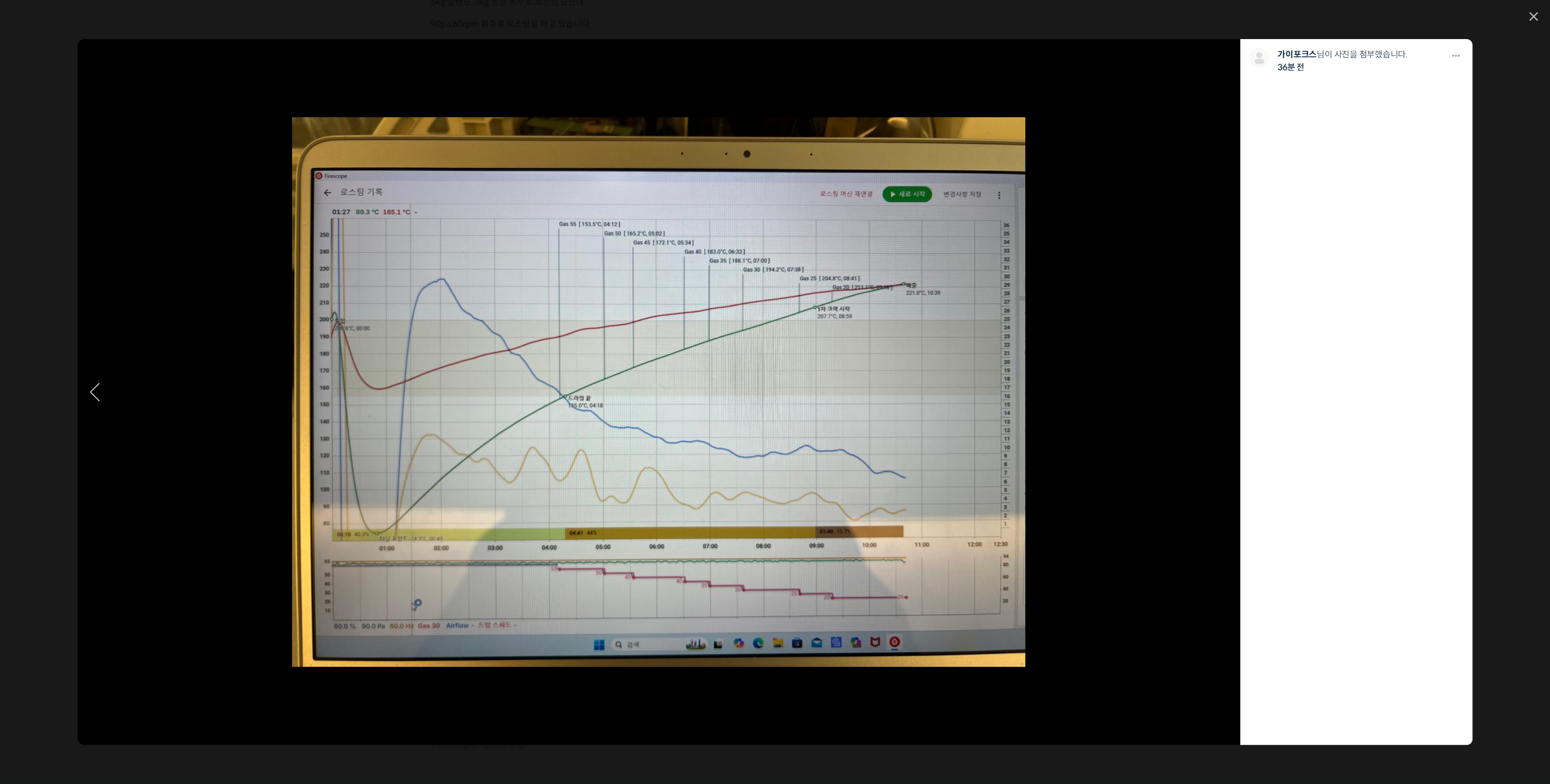
click at [101, 398] on link at bounding box center [194, 392] width 233 height 706
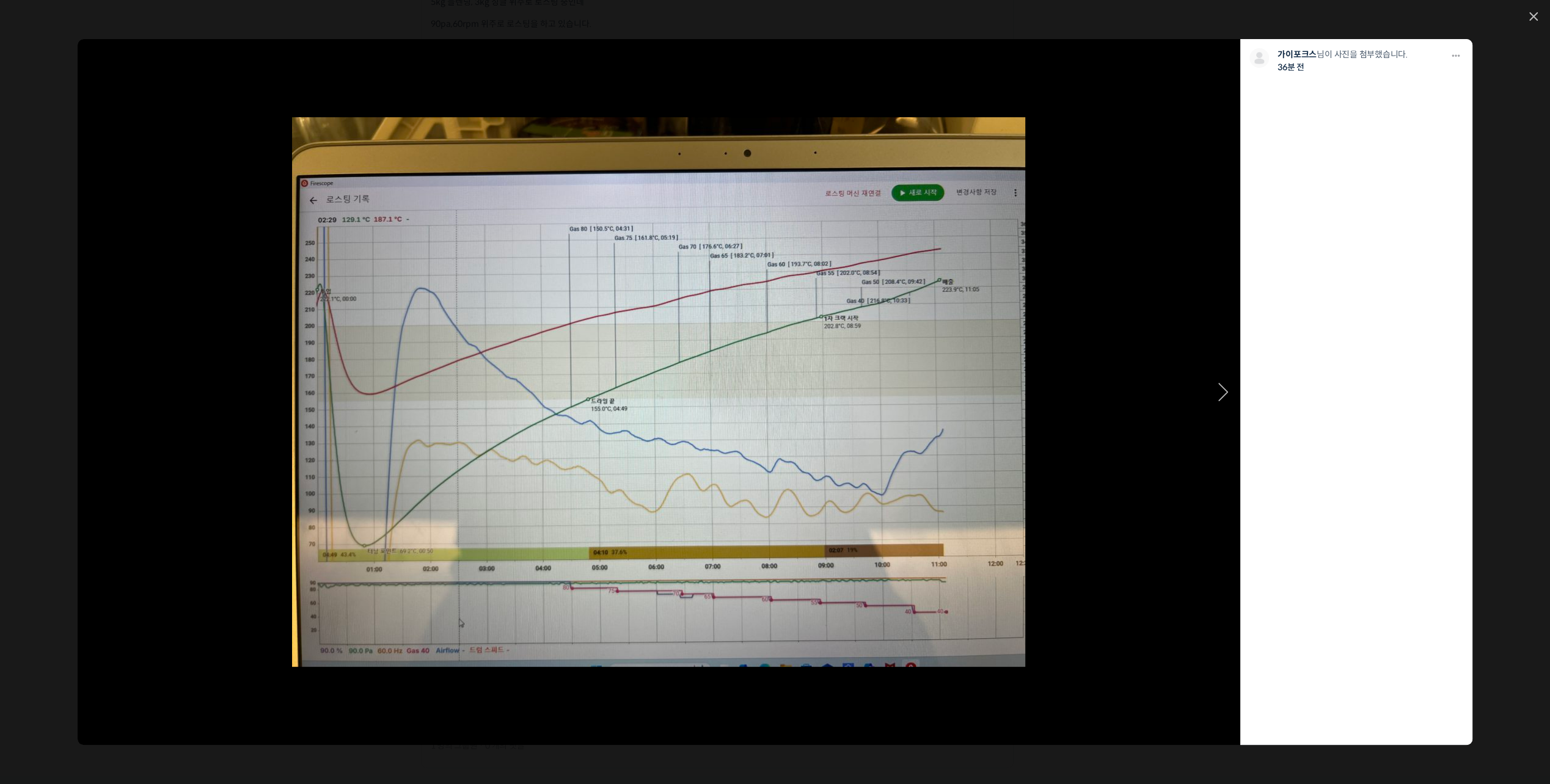
click at [1226, 388] on icon at bounding box center [1223, 392] width 10 height 18
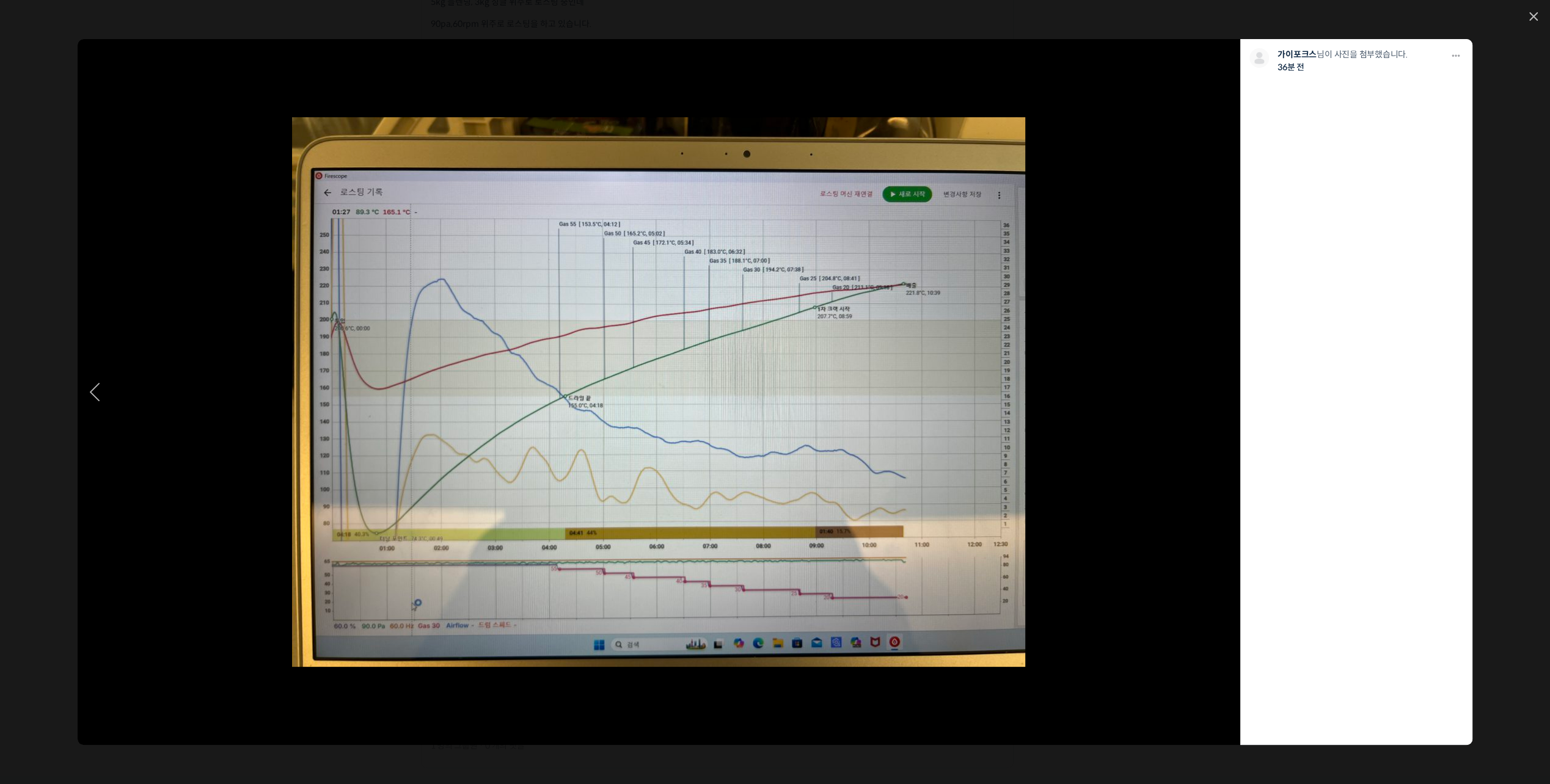
click at [87, 386] on link at bounding box center [194, 392] width 233 height 706
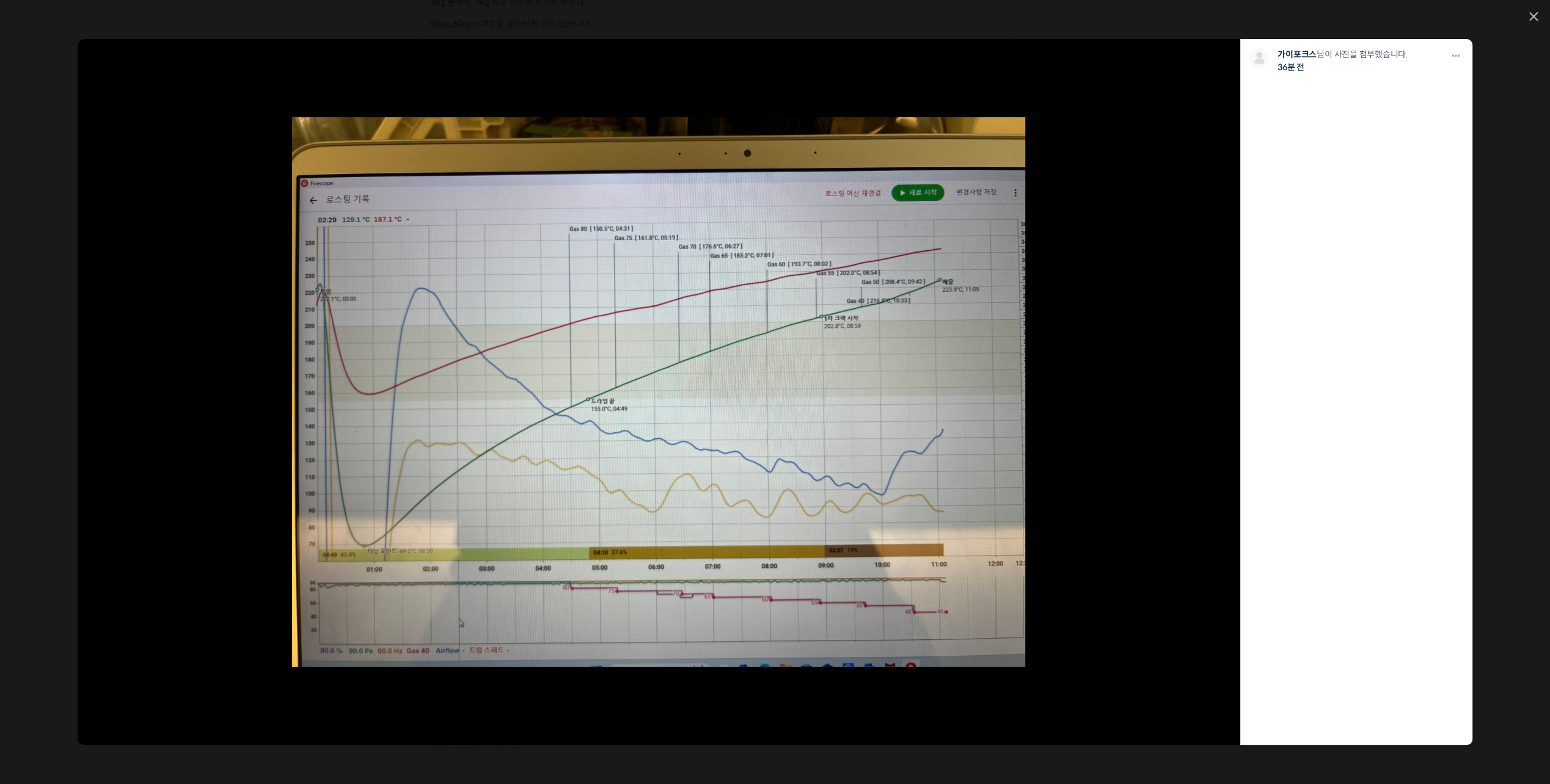
drag, startPoint x: 1530, startPoint y: 14, endPoint x: 1523, endPoint y: 22, distance: 10.6
click at [1529, 16] on link at bounding box center [1533, 17] width 9 height 10
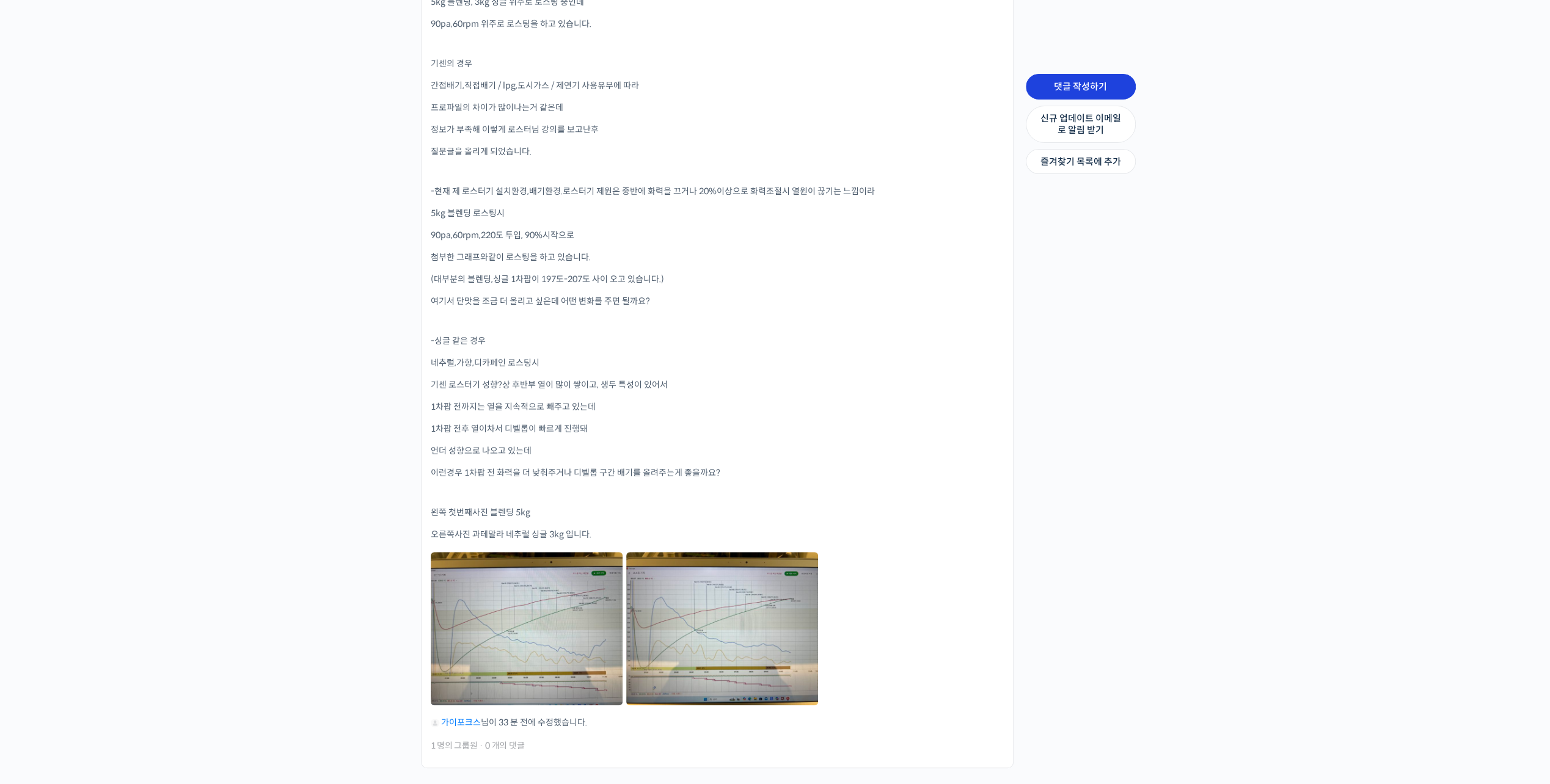
click at [1087, 86] on link "댓글 작성하기" at bounding box center [1080, 86] width 110 height 25
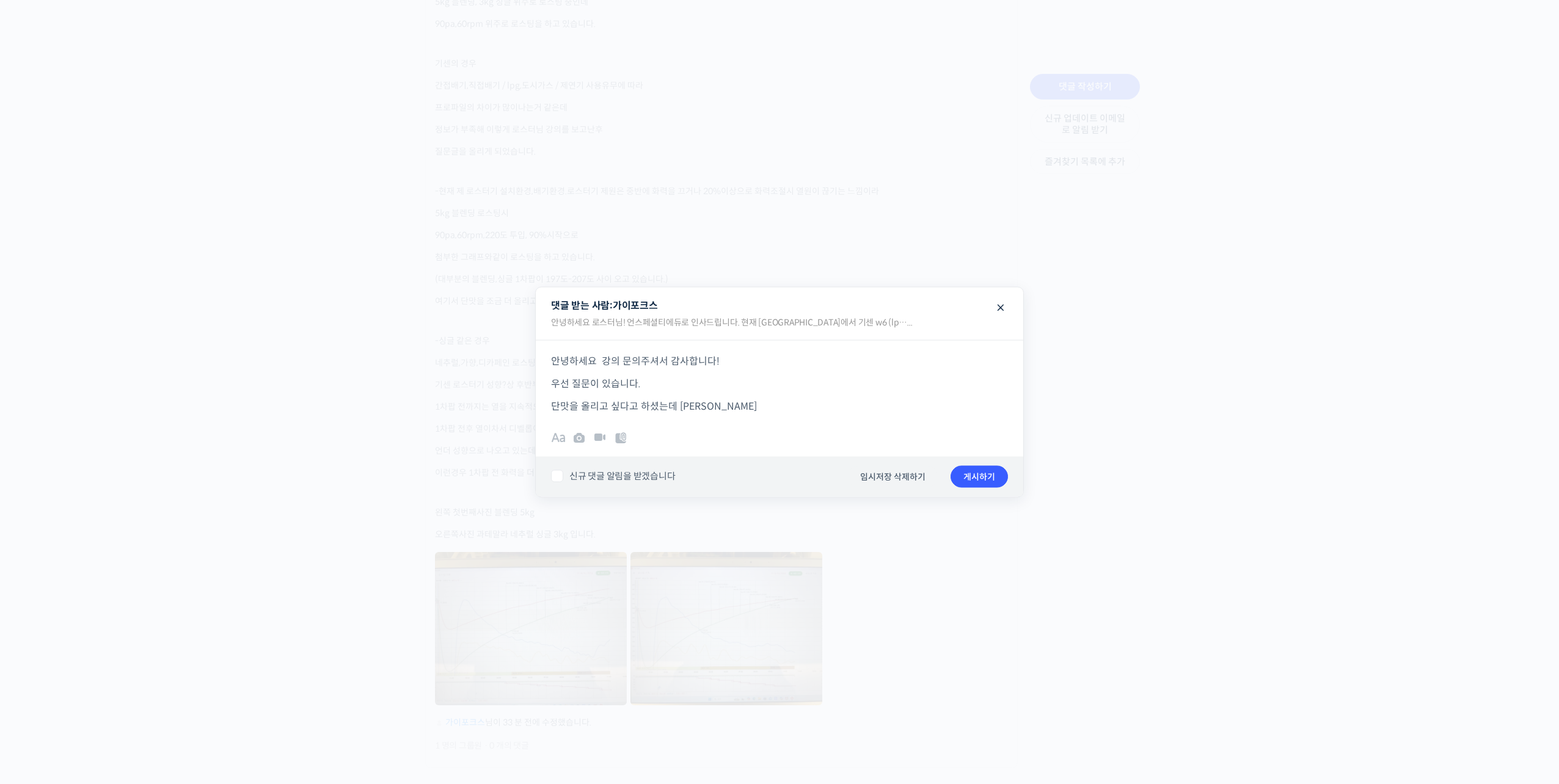
click at [726, 409] on p "단맛을 올리고 싶다고 하셨는데 [PERSON_NAME]" at bounding box center [780, 405] width 457 height 17
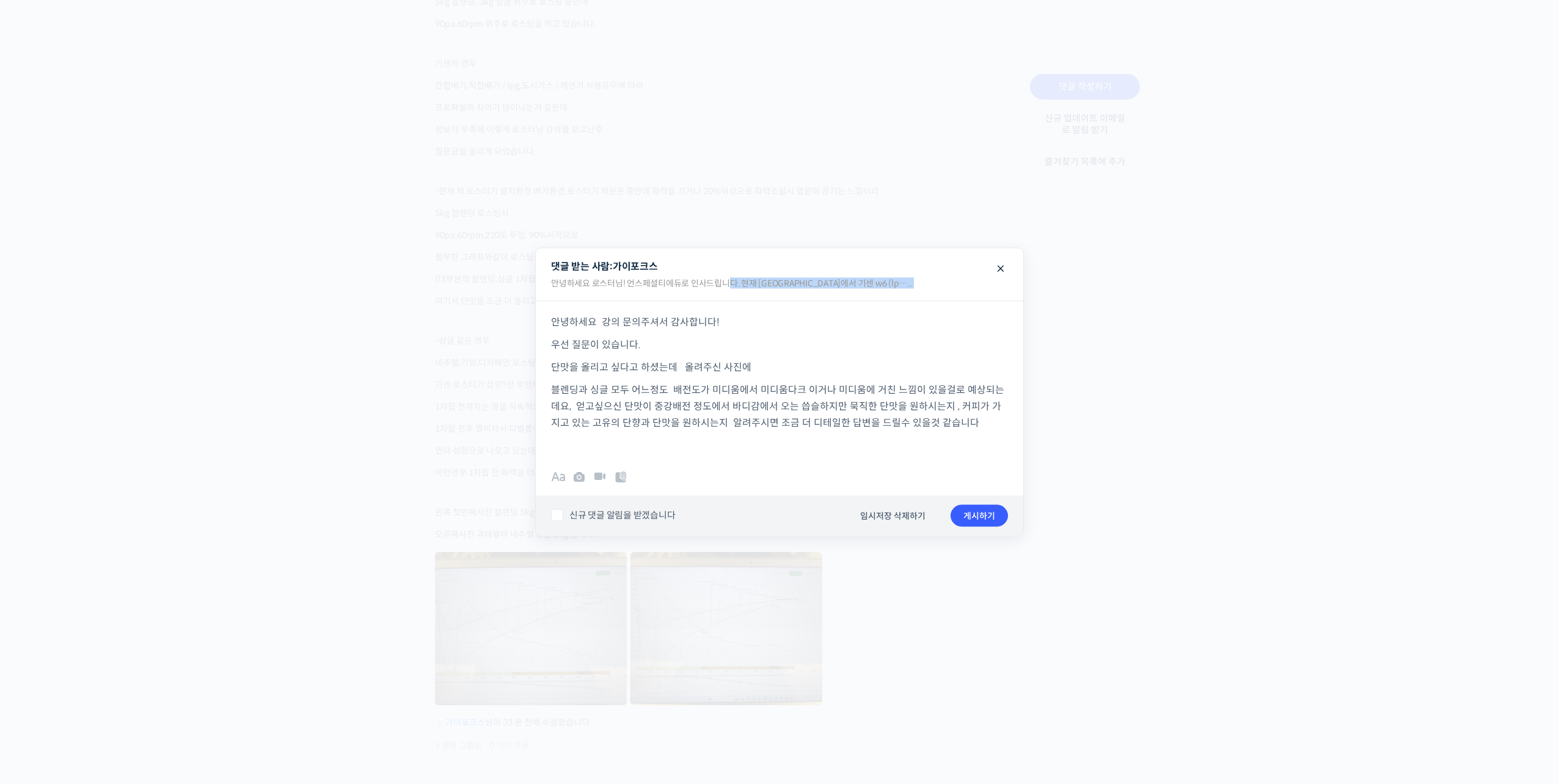
drag, startPoint x: 726, startPoint y: 272, endPoint x: 850, endPoint y: 317, distance: 131.9
click at [850, 317] on fieldset "댓글 받는 사람: 가이포크스 안녕하세요 로스터님! 언스페셜티에듀로 인사드립니다. 현재 [GEOGRAPHIC_DATA]에서 기센 w6 (lp….…" at bounding box center [780, 392] width 487 height 288
click at [683, 383] on p "블렌딩과 싱글 모두 어느정도 배전도가 미디움에서 미디움다크 이거나 미디움에 거친 느낌이 있을걸로 예상되는데요, 얻고싶으신 단맛이 중강배전 정도…" at bounding box center [780, 405] width 457 height 49
click at [1004, 269] on span at bounding box center [1001, 267] width 14 height 21
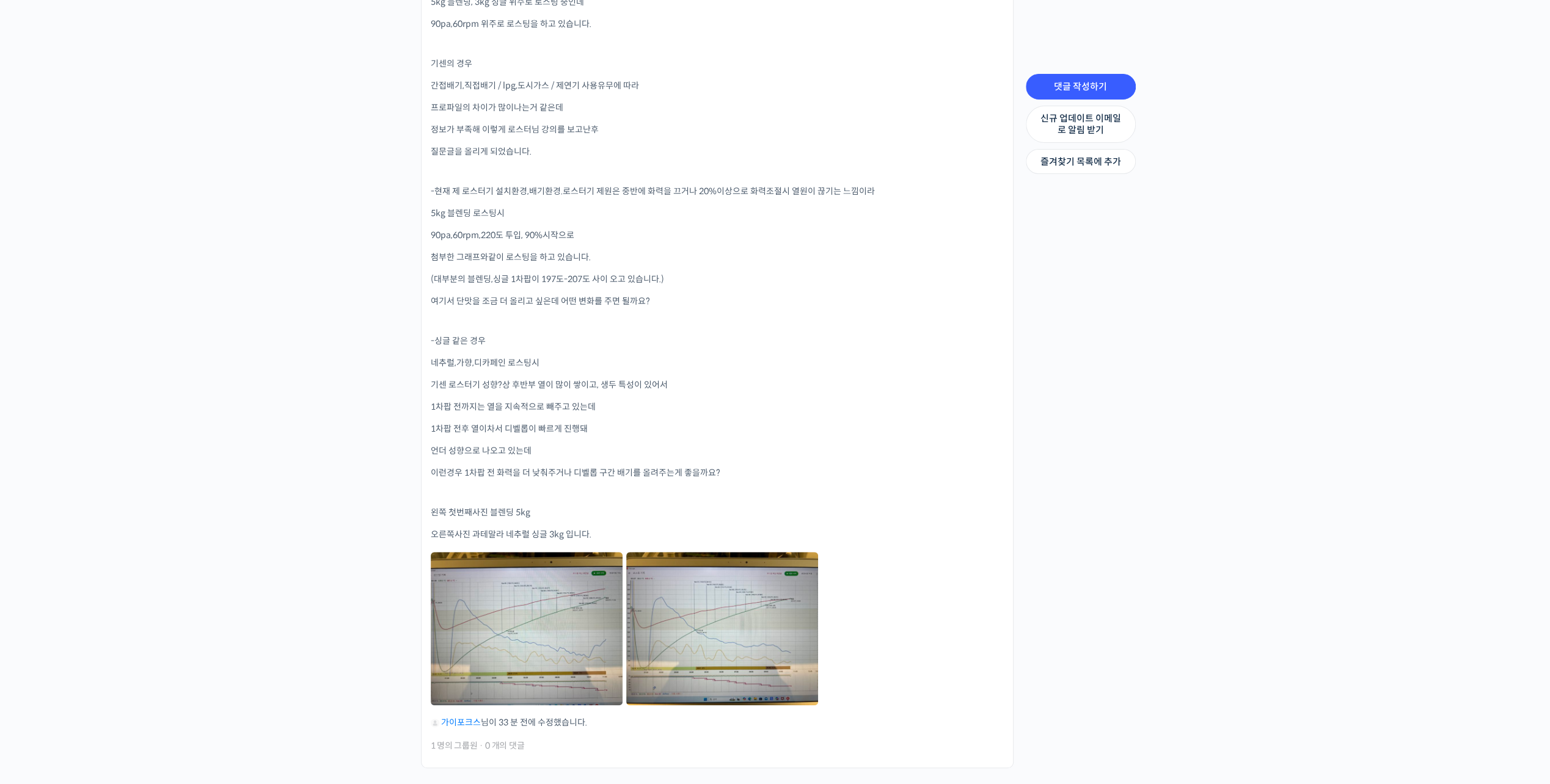
drag, startPoint x: 509, startPoint y: 310, endPoint x: 562, endPoint y: 317, distance: 53.5
click at [562, 317] on div "안녕하세요 로스터님! 언스페셜티에듀로 인사드립니다. 현재 [GEOGRAPHIC_DATA]에서 기센 w6 (lpg모델, 1.5마력 덕트로 3층높…" at bounding box center [717, 296] width 573 height 866
click at [567, 332] on div "안녕하세요 로스터님! 언스페셜티에듀로 인사드립니다. 현재 [GEOGRAPHIC_DATA]에서 기센 w6 (lpg모델, 1.5마력 덕트로 3층높…" at bounding box center [717, 296] width 573 height 866
click at [575, 367] on p "네추럴,가향,디카페인 로스팅시" at bounding box center [717, 363] width 573 height 13
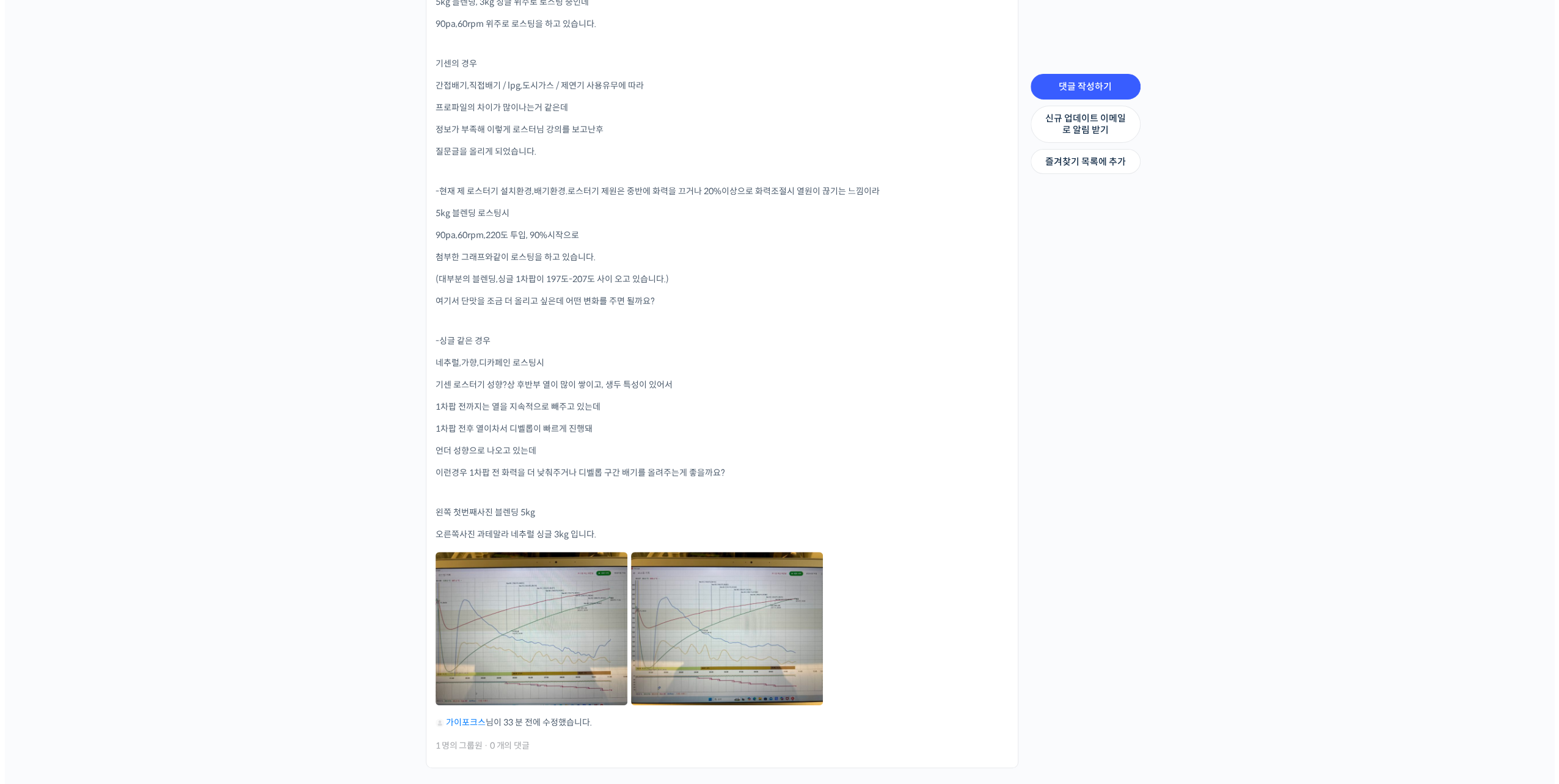
scroll to position [625, 0]
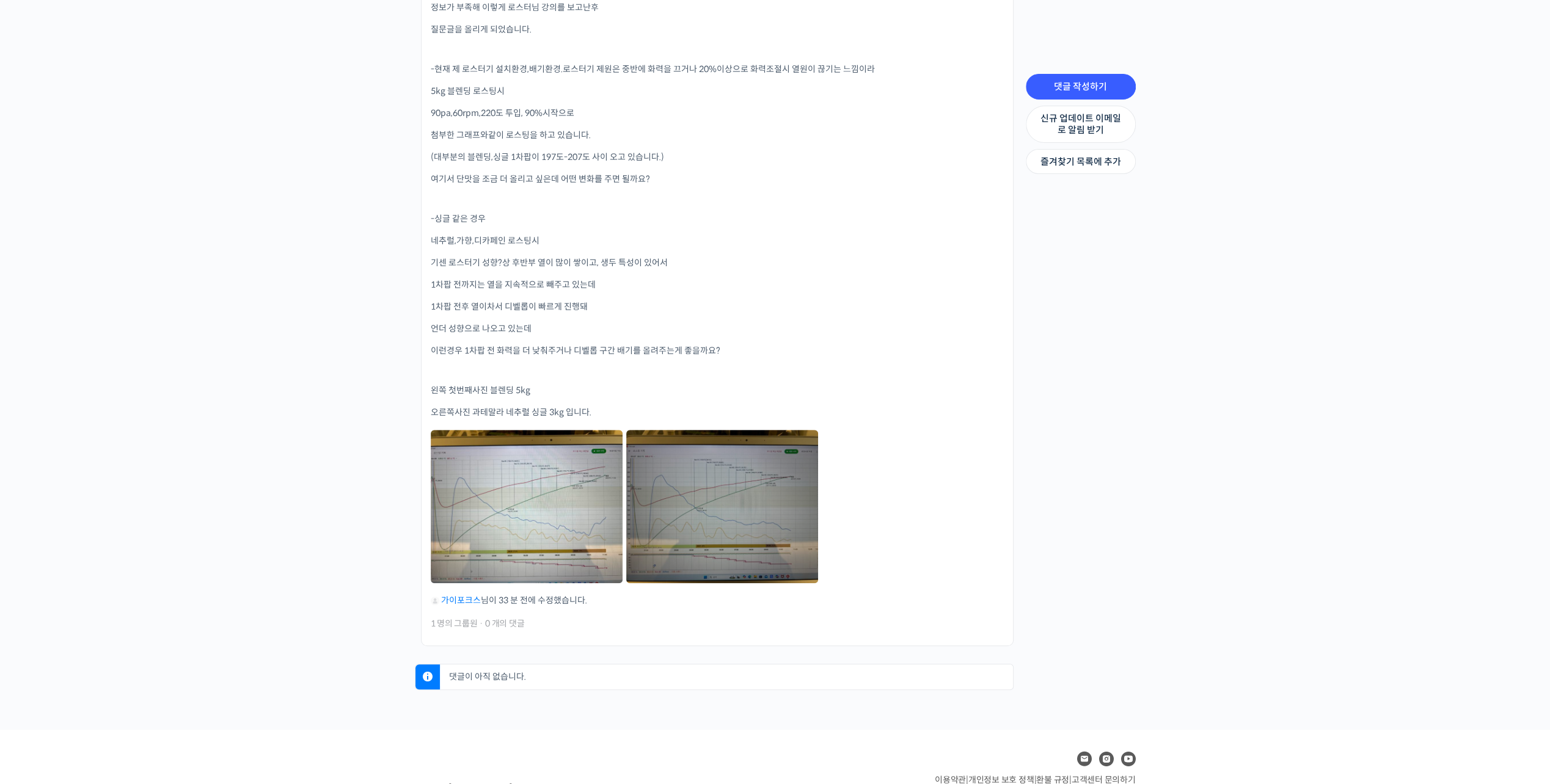
click at [771, 509] on link at bounding box center [722, 506] width 192 height 153
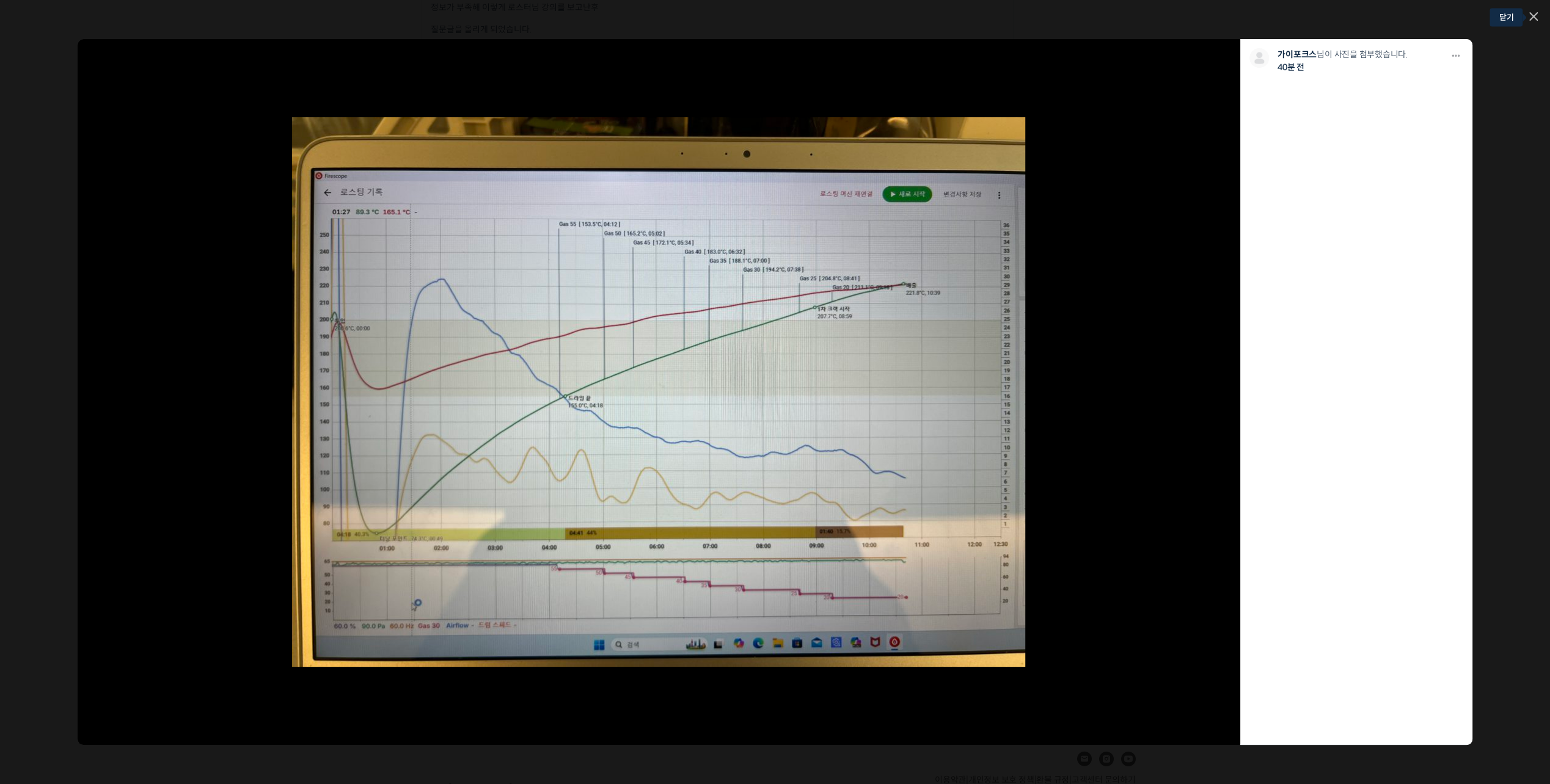
click at [1530, 13] on icon at bounding box center [1533, 16] width 7 height 7
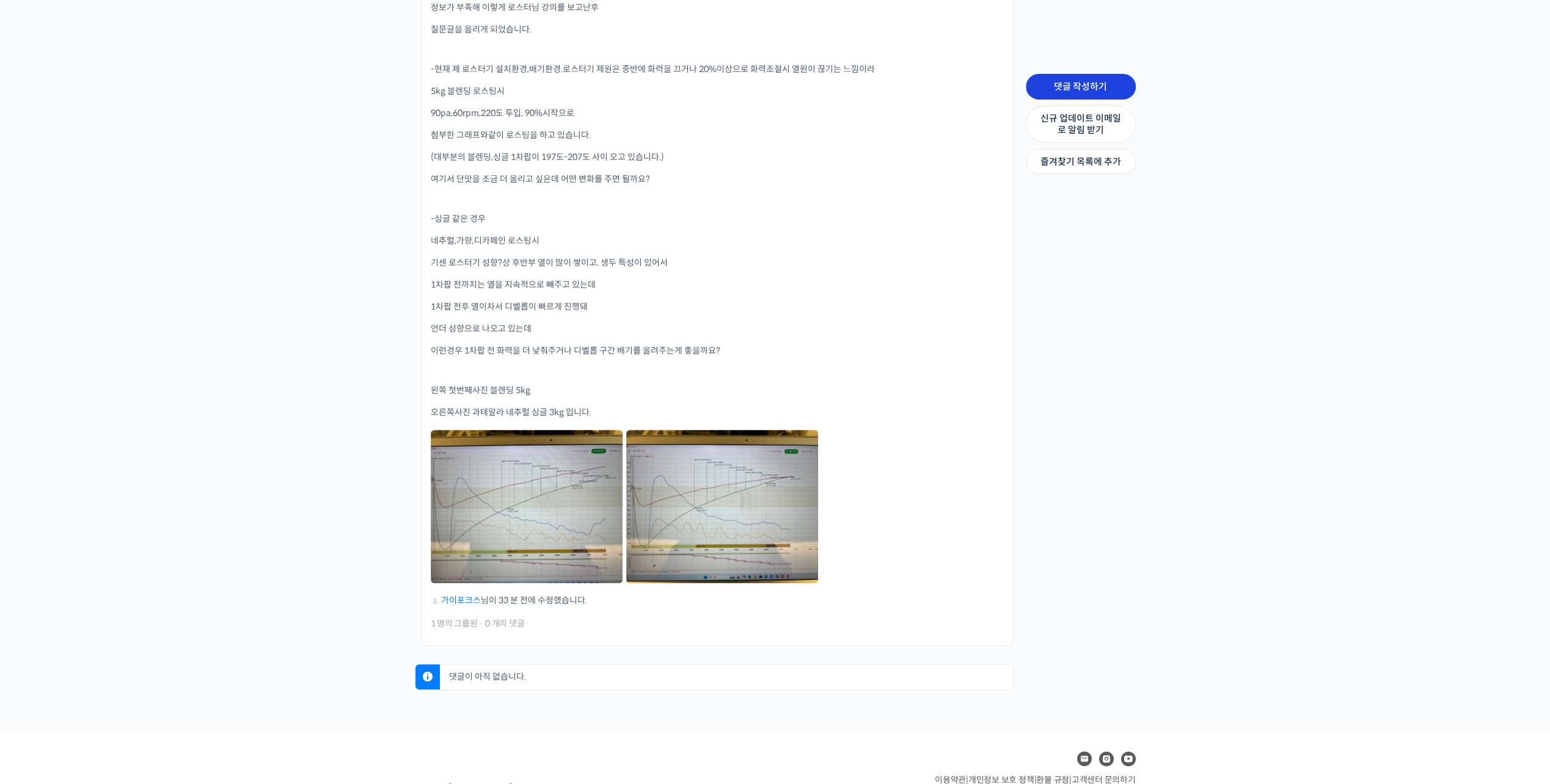
click at [1101, 90] on link "댓글 작성하기" at bounding box center [1080, 86] width 110 height 25
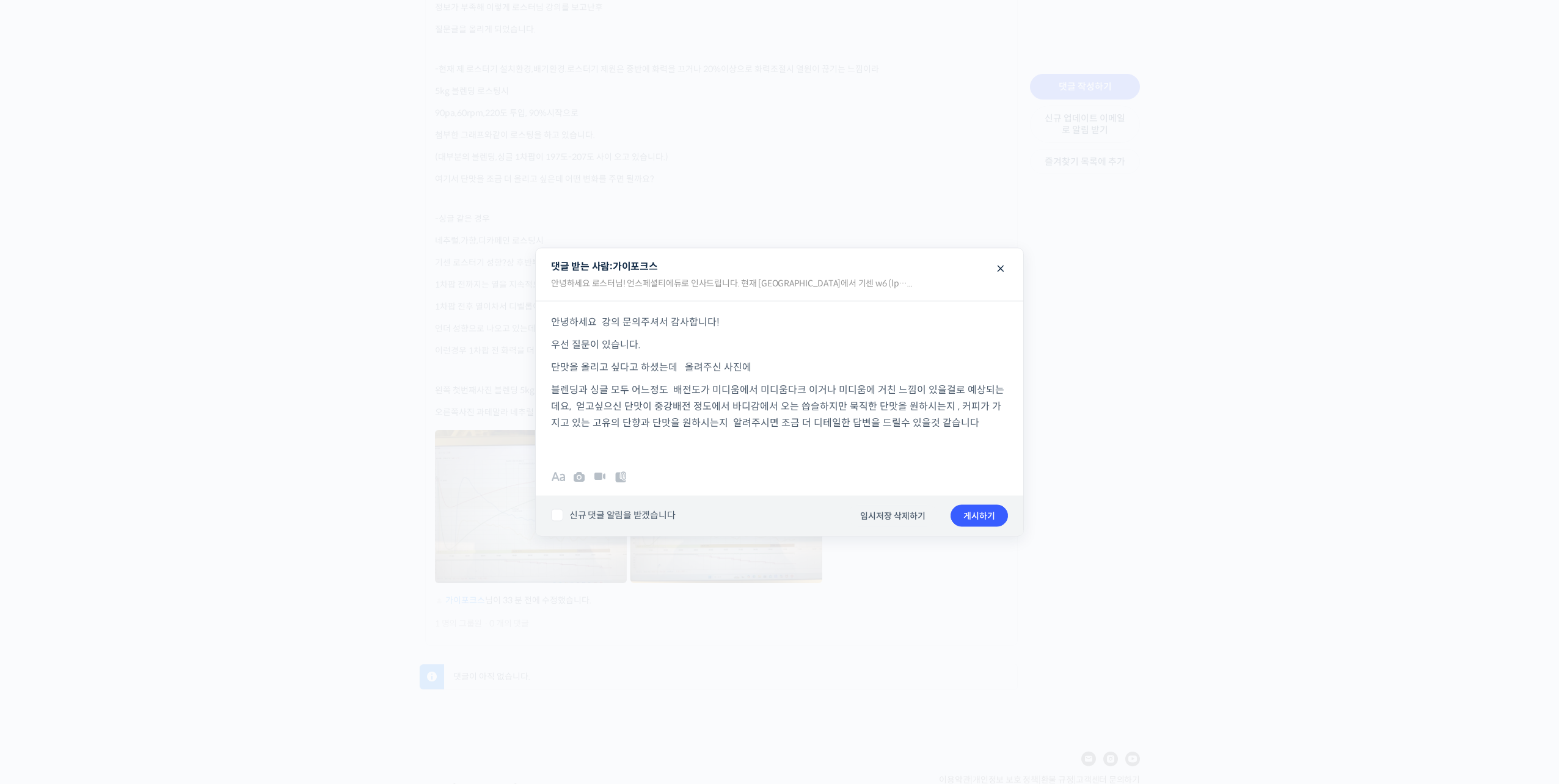
click at [984, 431] on div "안녕하세요 강의 문의주셔서 감사합니다! 우선 질문이 있습니다. 단맛을 올리고 싶다고 하셨는데 올려주신 사진에 블렌딩과 싱글 모두 어느정도 배전…" at bounding box center [780, 377] width 487 height 152
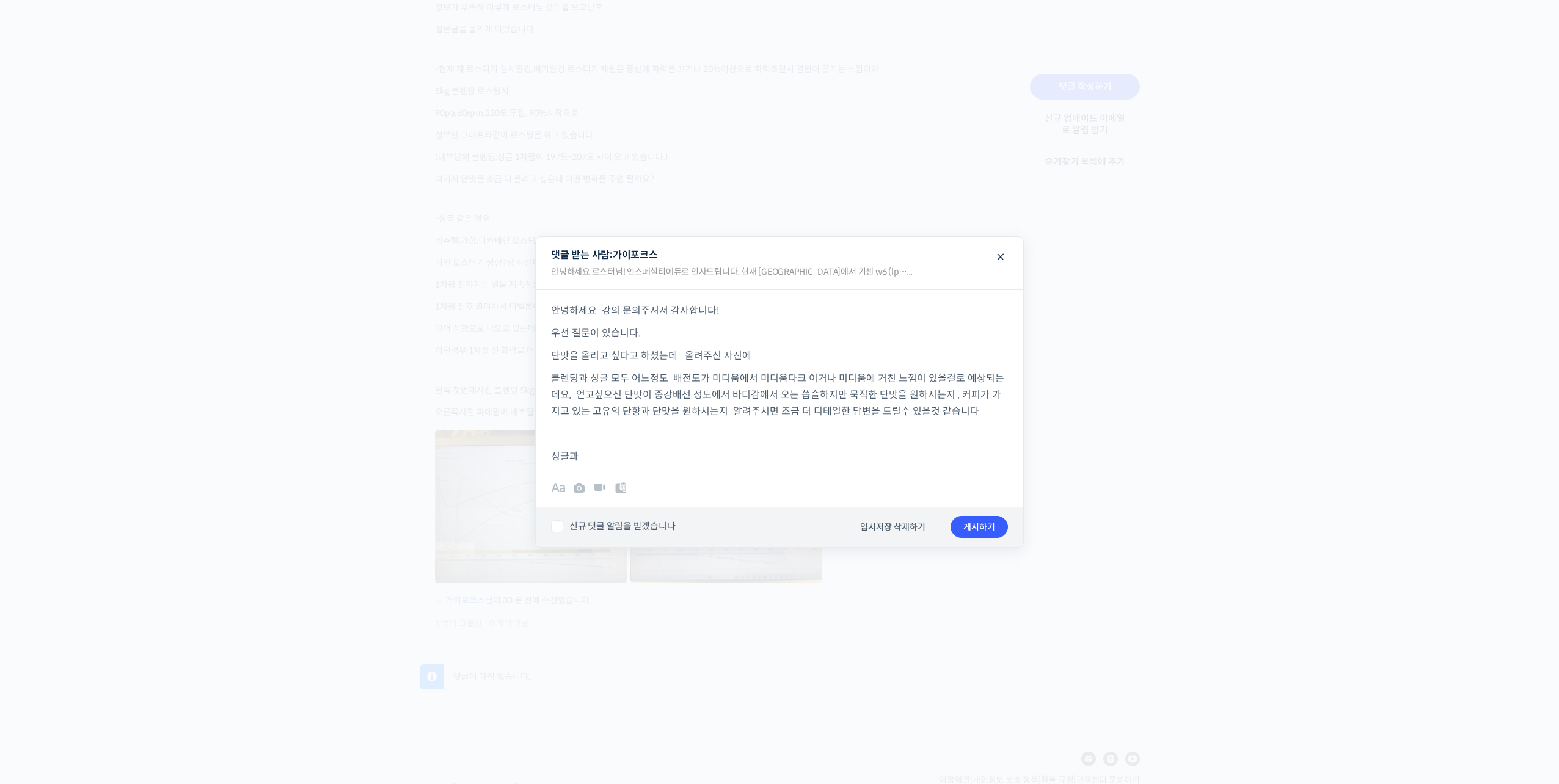
click at [1002, 259] on span at bounding box center [1001, 256] width 14 height 21
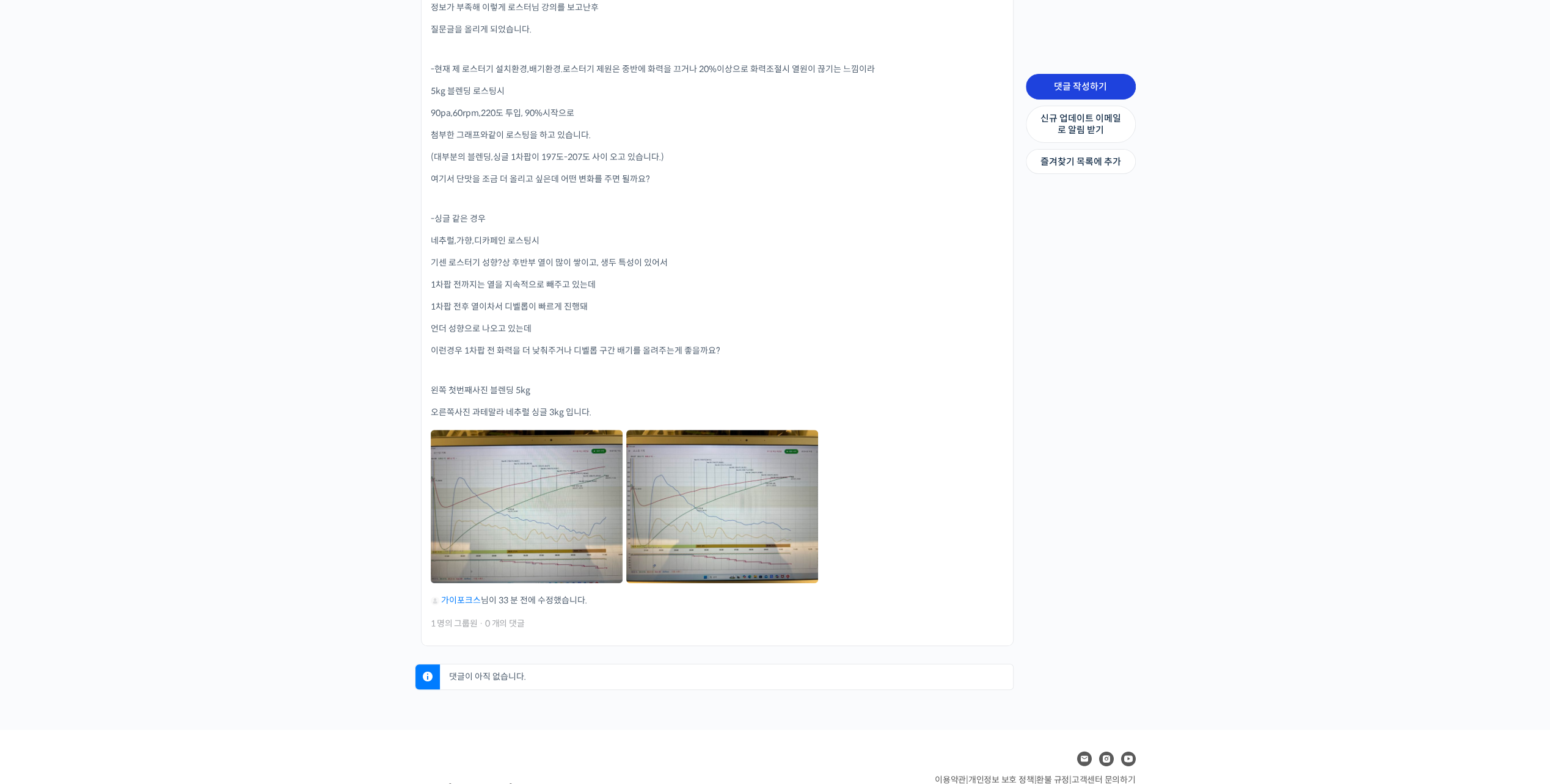
click at [1097, 91] on link "댓글 작성하기" at bounding box center [1080, 86] width 110 height 25
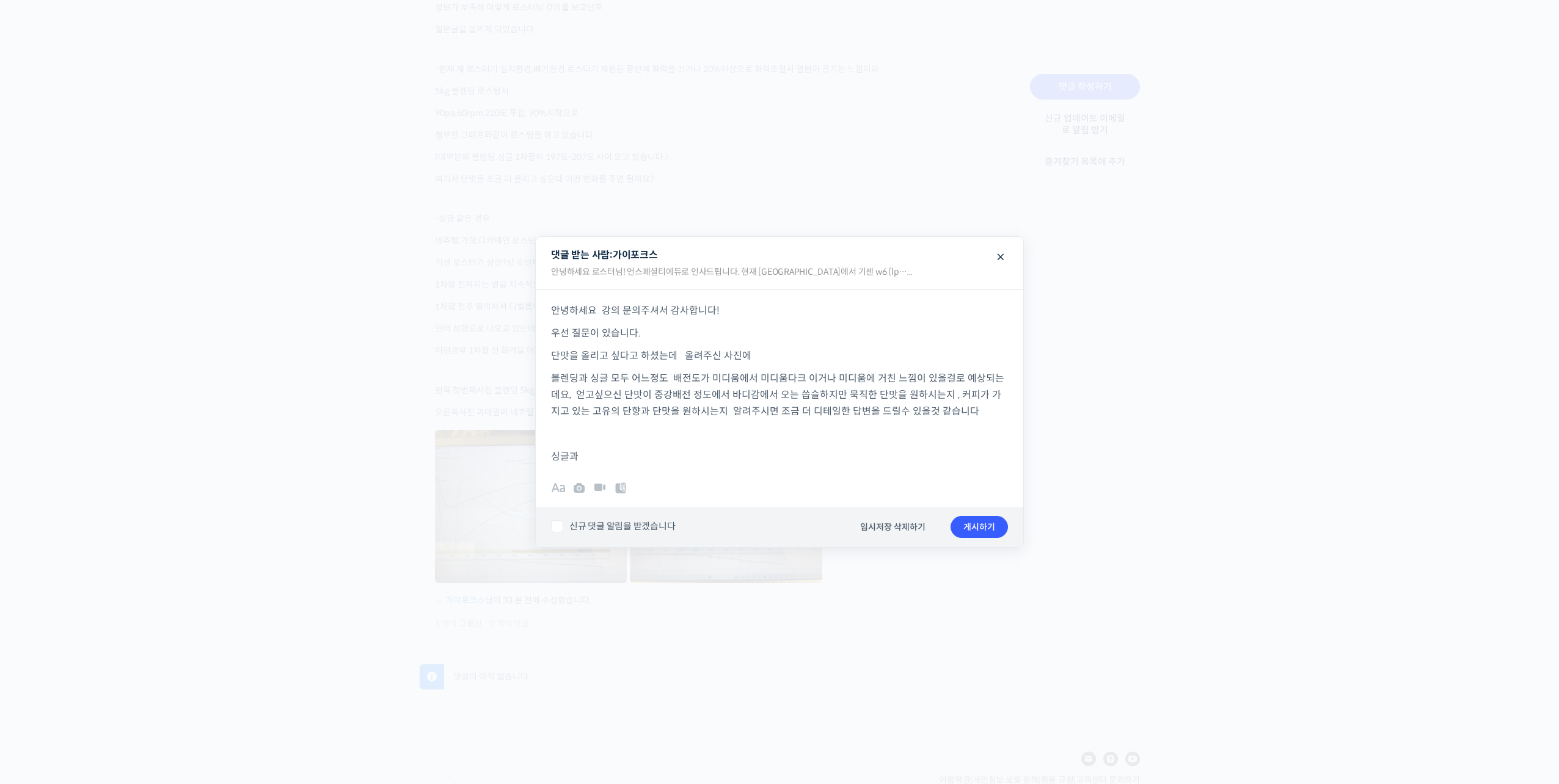
click at [733, 458] on p "싱글과" at bounding box center [780, 456] width 457 height 17
click at [999, 260] on span at bounding box center [1001, 256] width 14 height 21
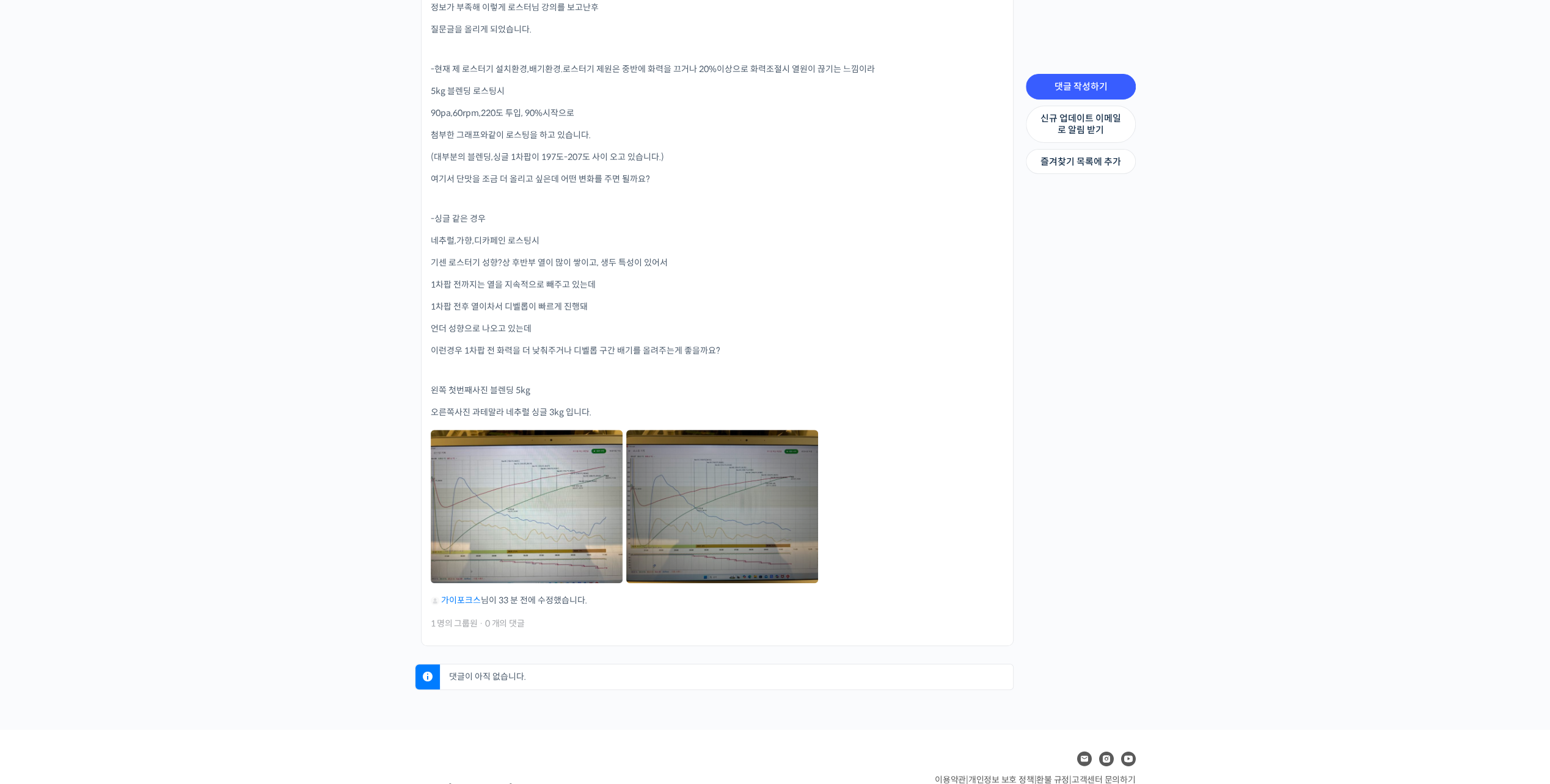
click at [655, 512] on link at bounding box center [722, 506] width 192 height 153
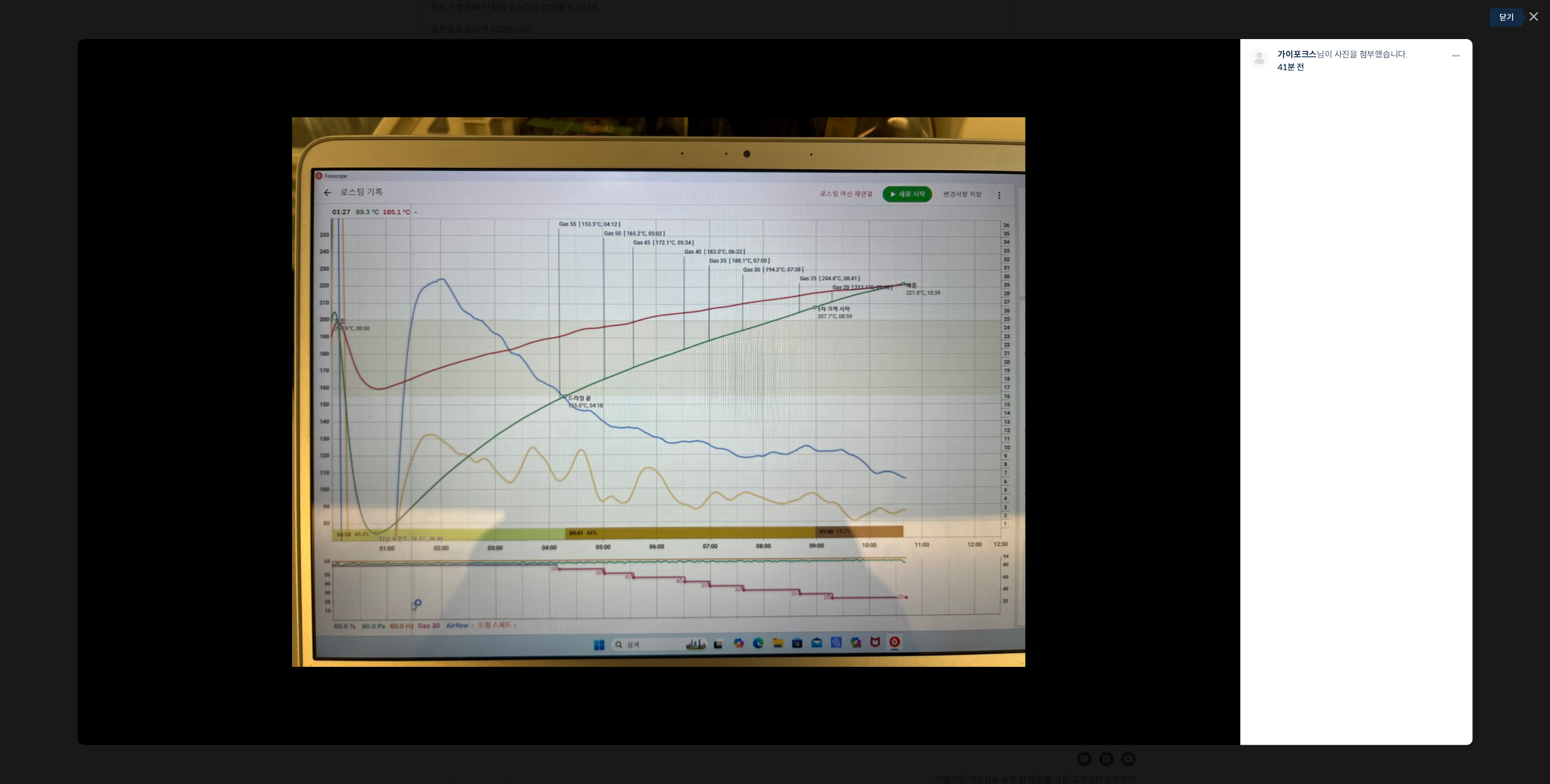
click at [1532, 20] on icon at bounding box center [1533, 16] width 9 height 9
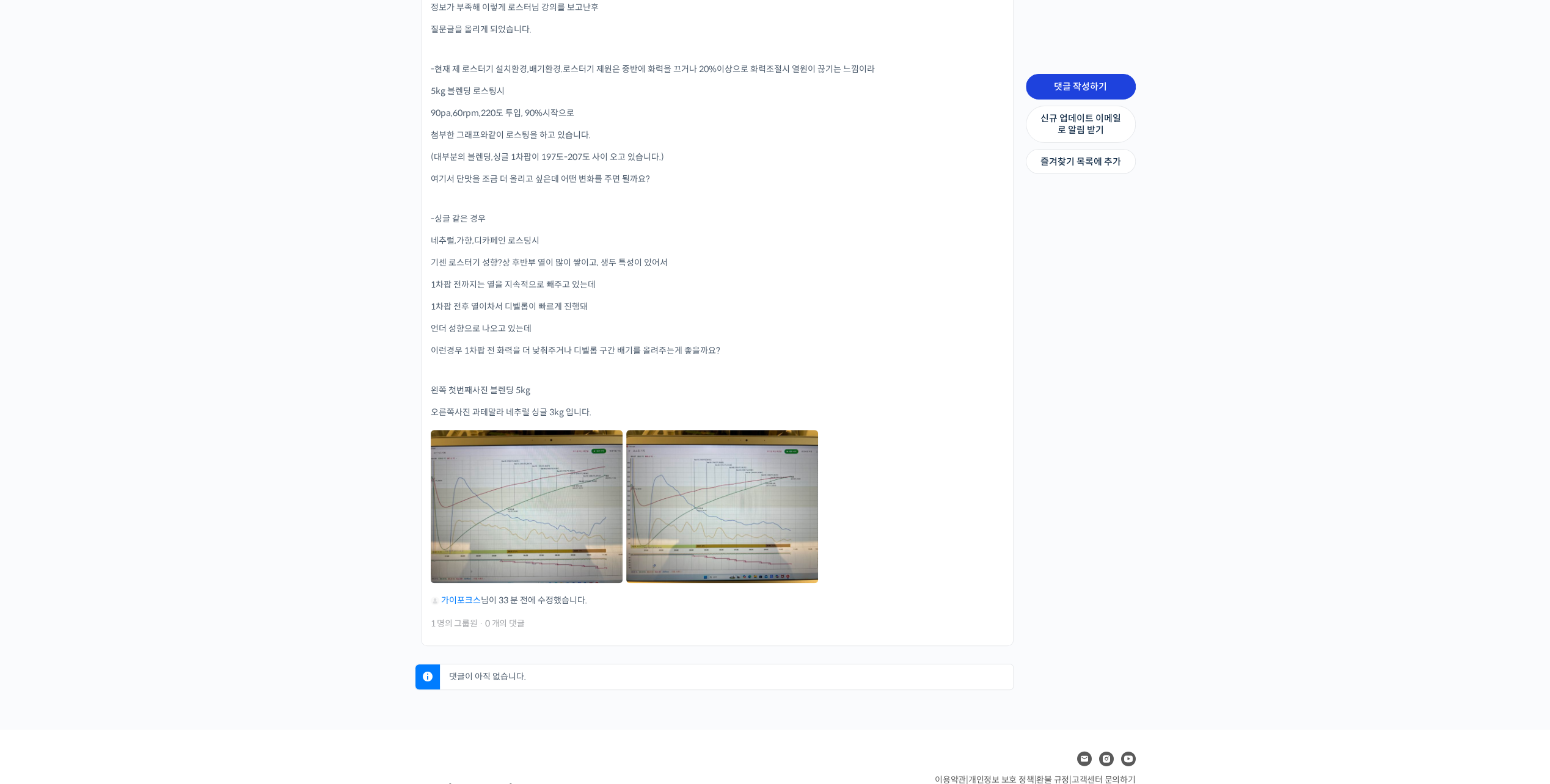
click at [1076, 89] on link "댓글 작성하기" at bounding box center [1080, 86] width 110 height 25
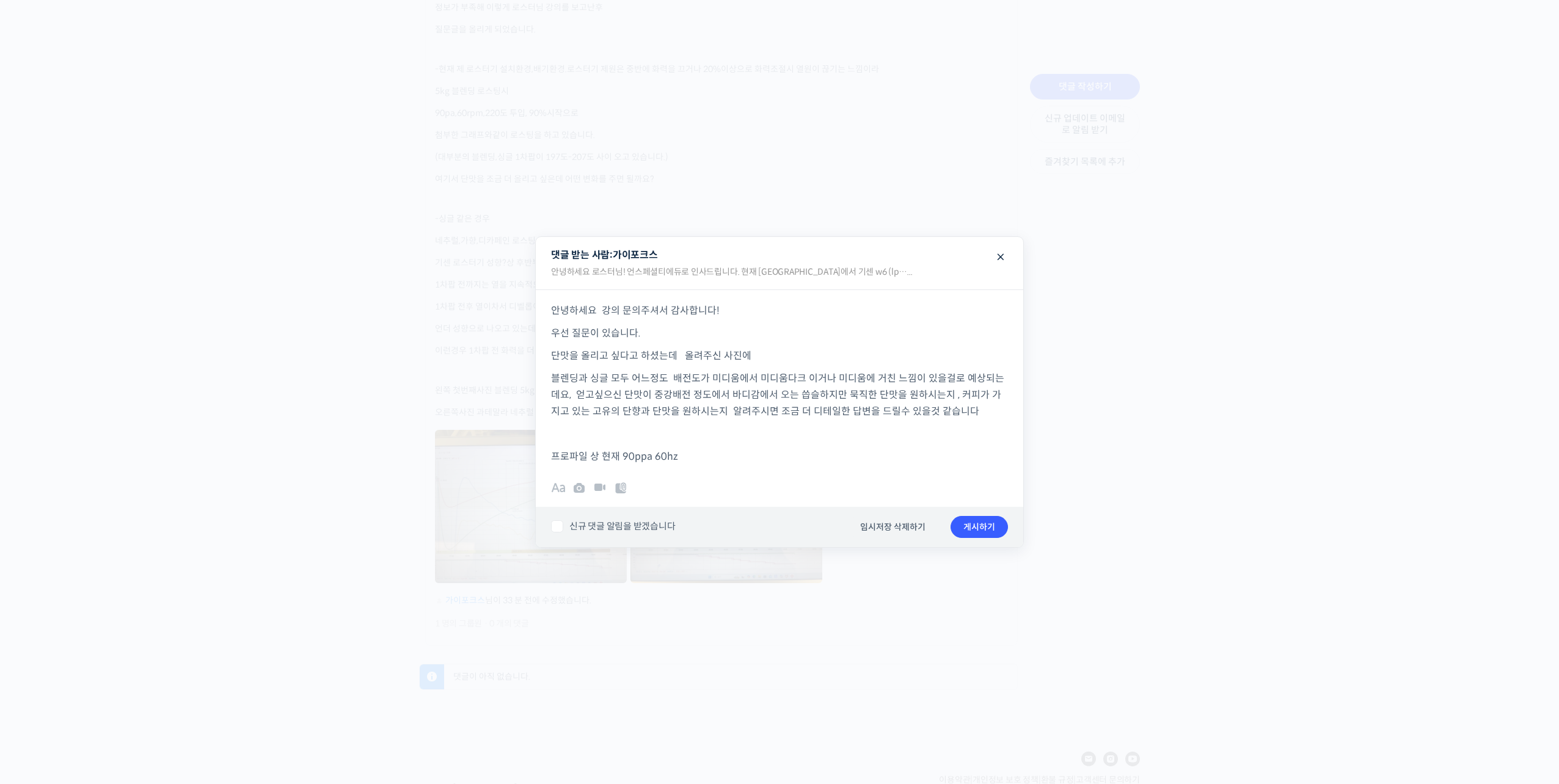
click at [715, 450] on p "프로파일 상 현재 90ppa 60hz" at bounding box center [780, 456] width 457 height 17
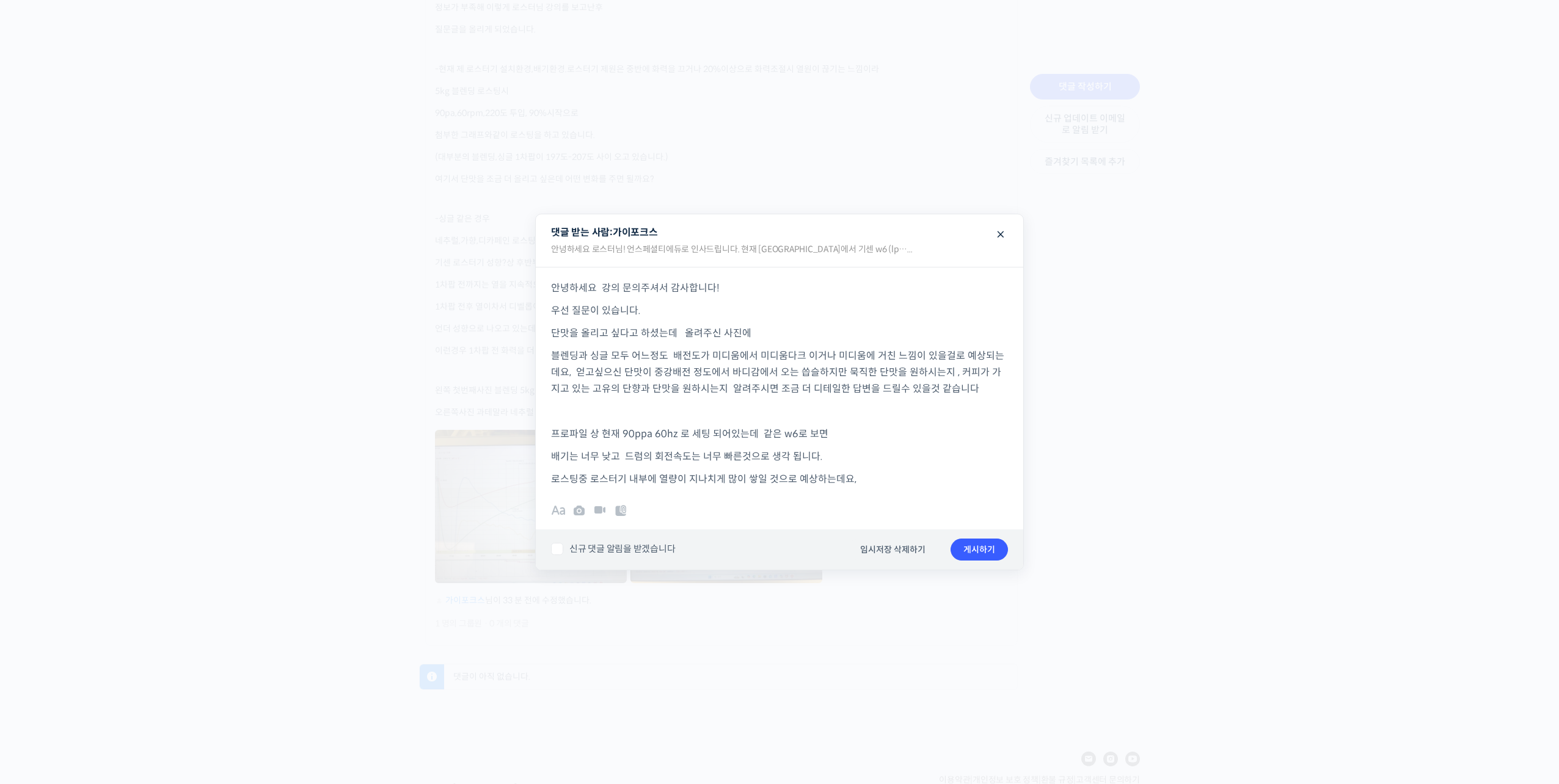
click at [883, 475] on p "로스팅중 로스터기 내부에 열량이 지나치게 많이 쌓일 것으로 예상하는데요," at bounding box center [780, 478] width 457 height 17
click at [869, 501] on div "B I • 1. “ # 0101 ✓ ×" at bounding box center [780, 511] width 487 height 36
drag, startPoint x: 877, startPoint y: 494, endPoint x: 884, endPoint y: 486, distance: 10.6
click at [877, 494] on div "B I • 1. “ # 0101 ✓ ×" at bounding box center [780, 511] width 487 height 36
click at [885, 483] on p "로스팅중 로스터기 내부에 열량이 지나치게 많이 쌓일 것으로 예상하는데요," at bounding box center [780, 478] width 457 height 17
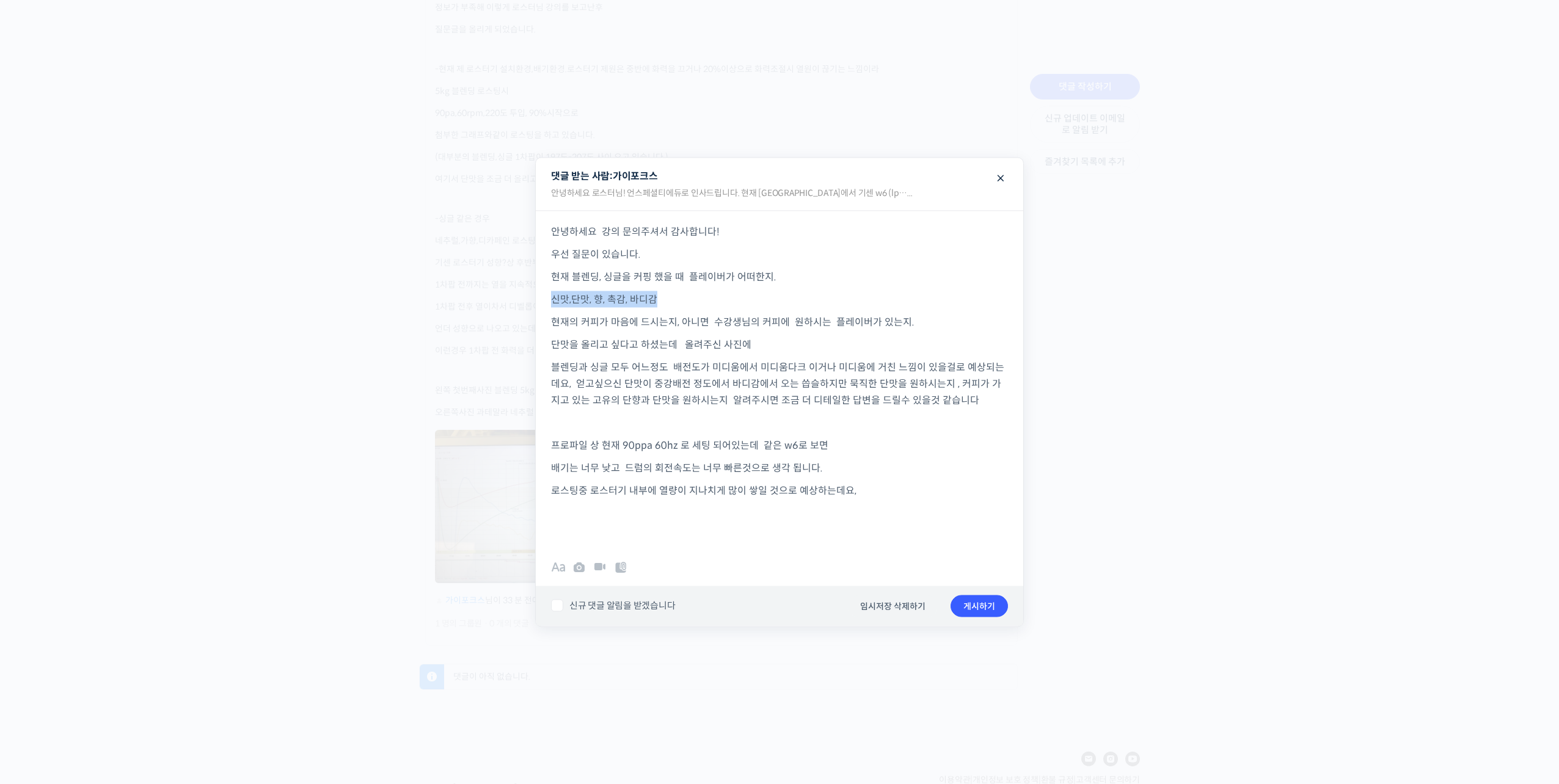
drag, startPoint x: 805, startPoint y: 302, endPoint x: 545, endPoint y: 293, distance: 260.2
click at [545, 293] on div "안녕하세요 강의 문의주셔서 감사합니다! 우선 질문이 있습니다. 현재 블렌딩, 싱글을 커핑 했을 때 플레이버가 어떠한지. 신맛,단맛, 향, 촉감…" at bounding box center [780, 377] width 487 height 333
copy p "신맛,단맛, 향, 촉감, 바디감"
click at [822, 322] on p "현재의 커피가 마음에 드시는지, 아니면 수강생님의 커피에 원하시는 플레이버가 있는지." at bounding box center [780, 321] width 457 height 17
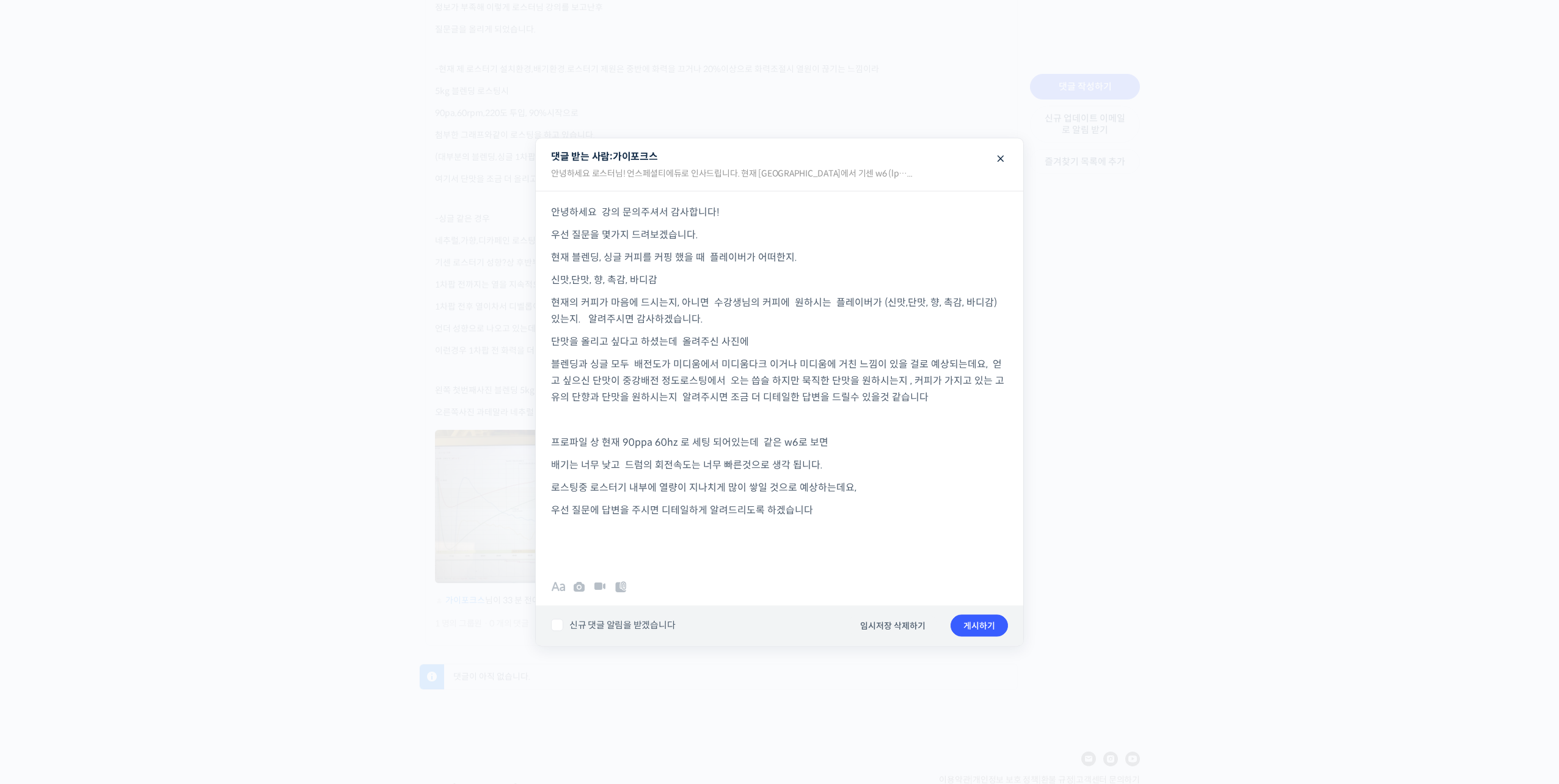
click at [559, 627] on label "신규 댓글 알림을 받겠습니다" at bounding box center [613, 625] width 124 height 12
click at [559, 625] on input "신규 댓글 알림을 받겠습니다" at bounding box center [555, 621] width 8 height 8
checkbox input "true"
click at [986, 625] on button "게시하기" at bounding box center [980, 625] width 57 height 22
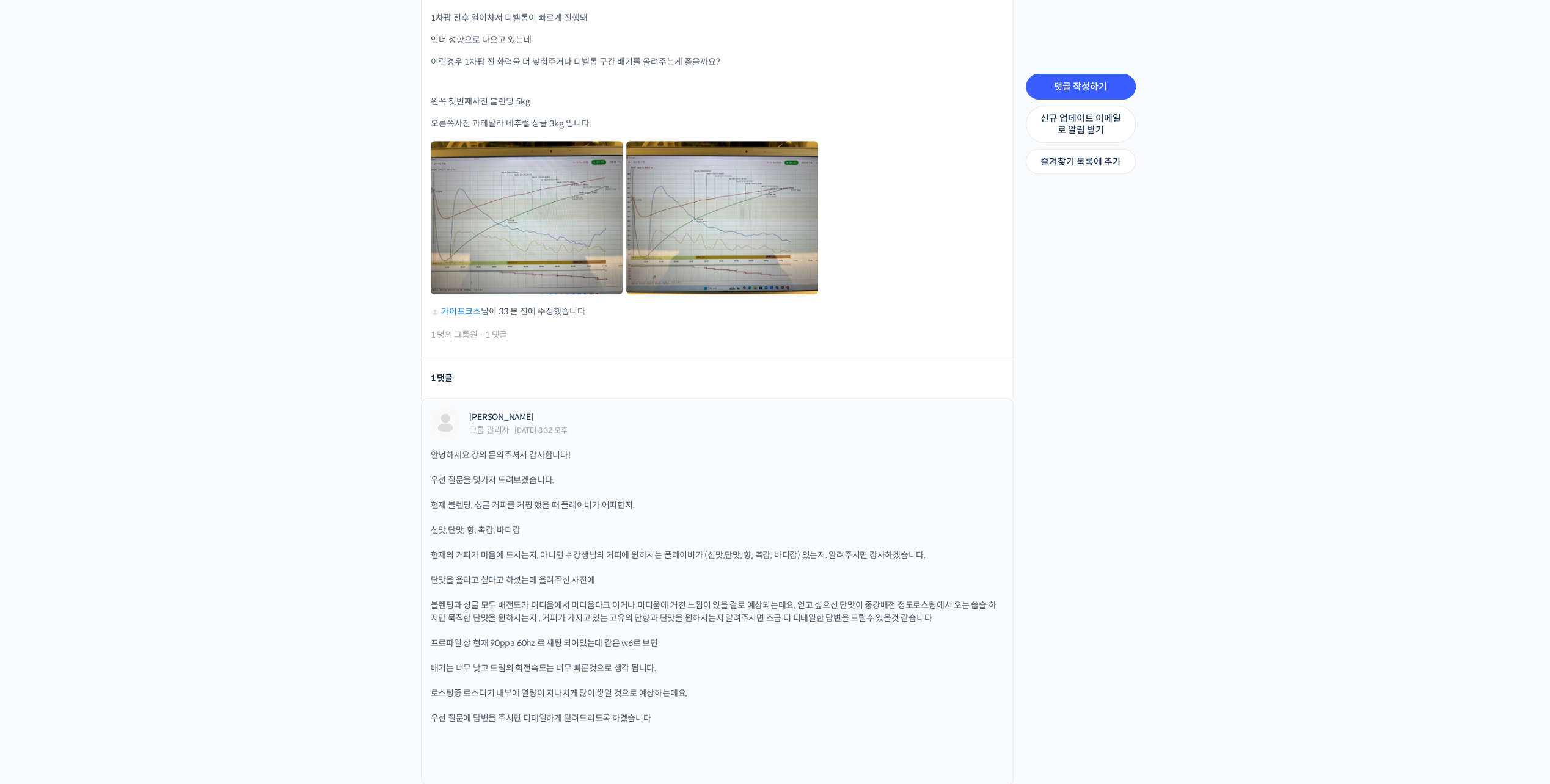
scroll to position [920, 0]
